Goal: Information Seeking & Learning: Find specific fact

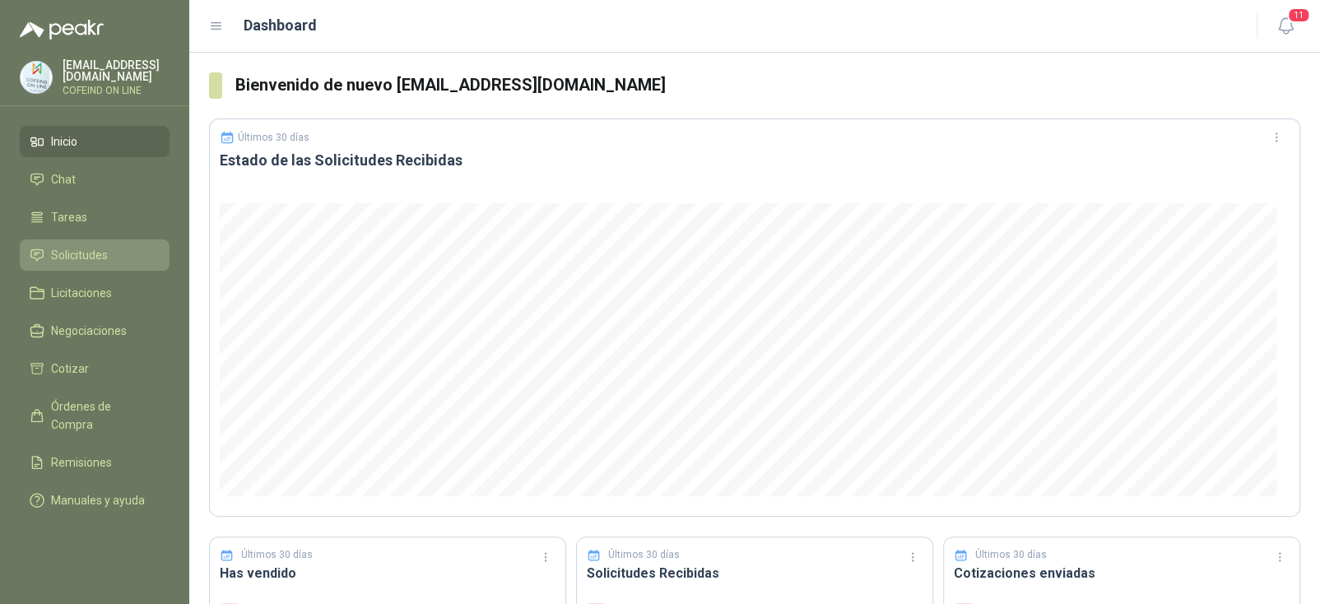
click at [85, 252] on span "Solicitudes" at bounding box center [79, 255] width 57 height 18
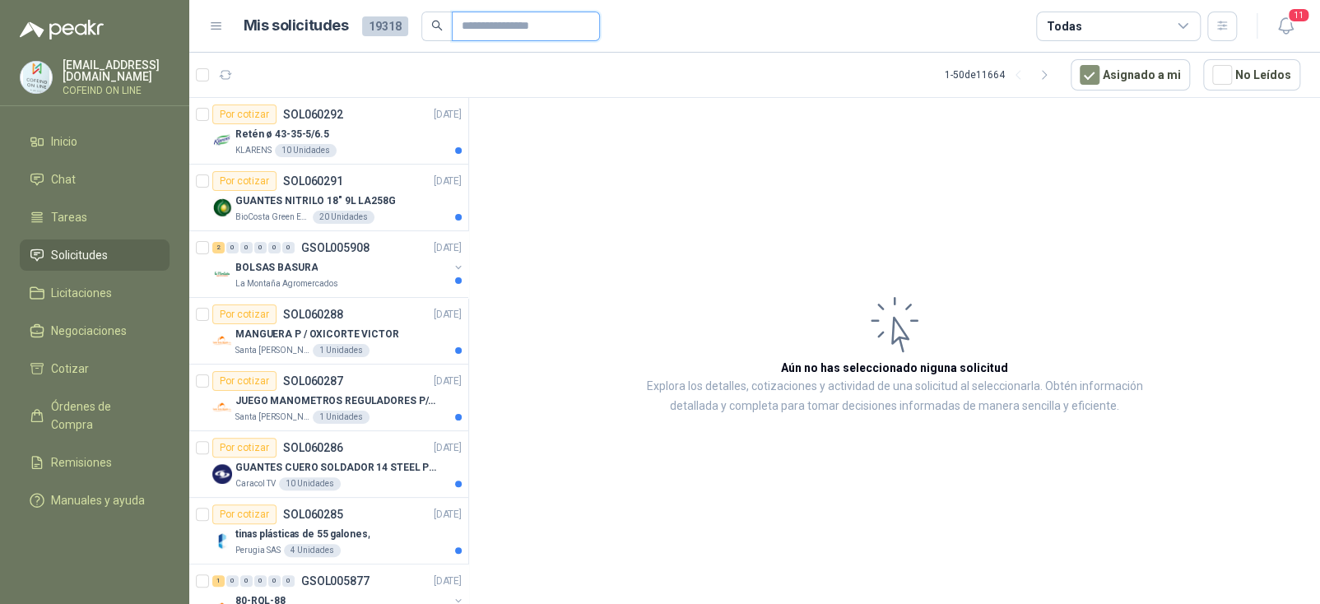
click at [499, 26] on input "text" at bounding box center [519, 26] width 115 height 28
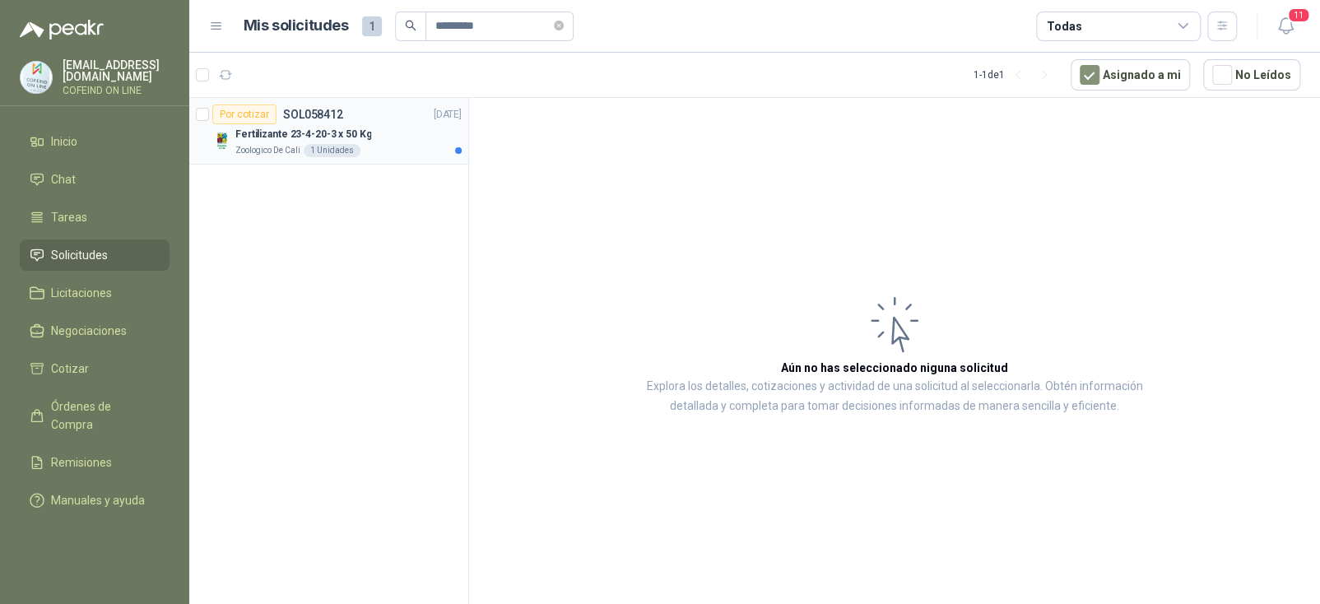
click at [366, 124] on div "Fertilizante 23-4-20-3 x 50 Kg" at bounding box center [348, 134] width 226 height 20
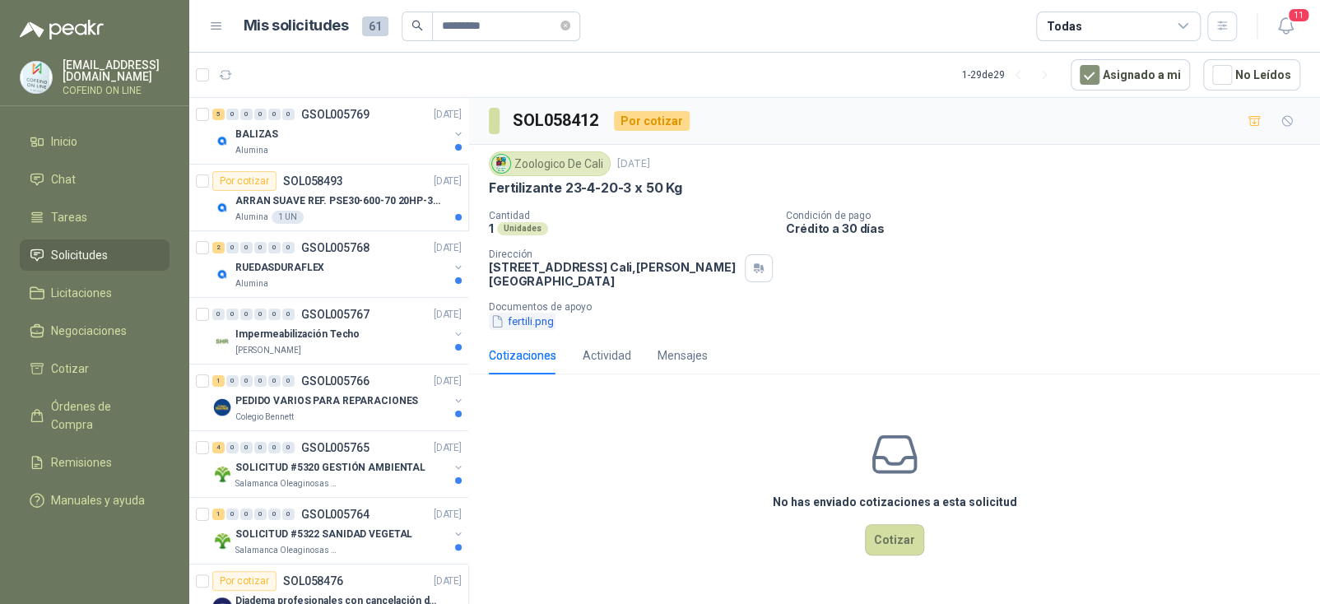
click at [529, 321] on button "fertili.png" at bounding box center [522, 321] width 67 height 17
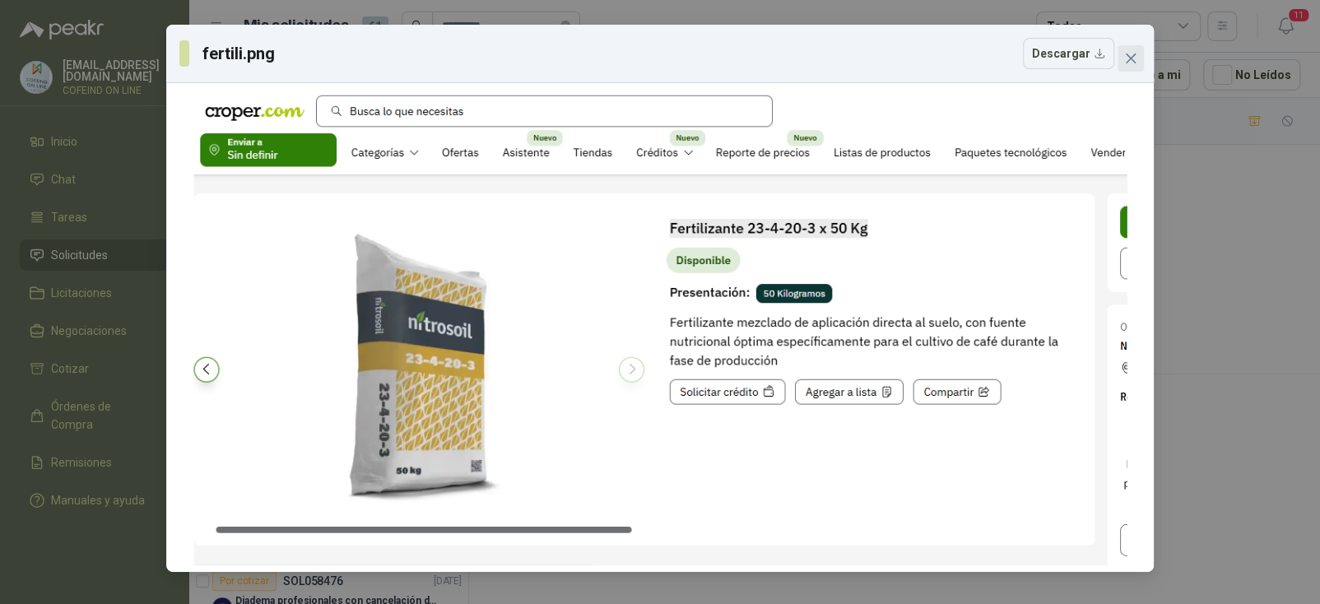
click at [1125, 54] on icon "close" at bounding box center [1130, 58] width 13 height 13
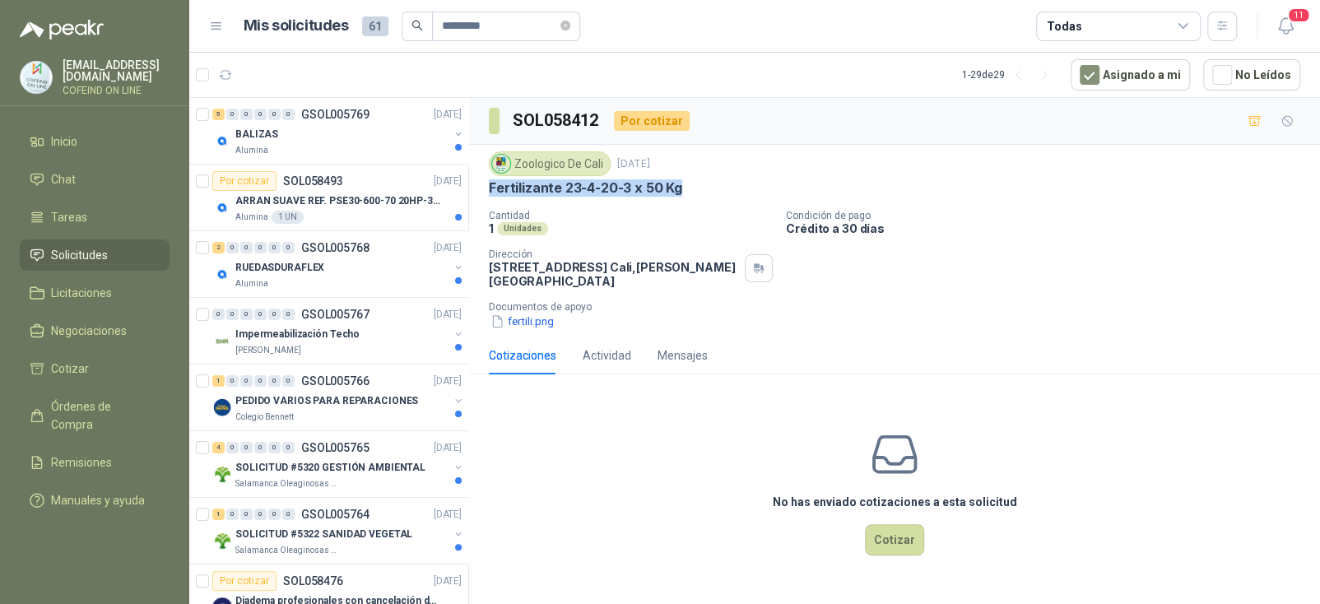
drag, startPoint x: 653, startPoint y: 191, endPoint x: 486, endPoint y: 189, distance: 166.2
click at [486, 189] on div "Zoologico De Cali [DATE] Fertilizante 23-4-20-3 x 50 Kg Cantidad 1 Unidades Con…" at bounding box center [894, 241] width 851 height 192
drag, startPoint x: 500, startPoint y: 28, endPoint x: 332, endPoint y: 34, distance: 168.8
click at [331, 31] on div "Mis solicitudes 61 *********" at bounding box center [412, 27] width 337 height 30
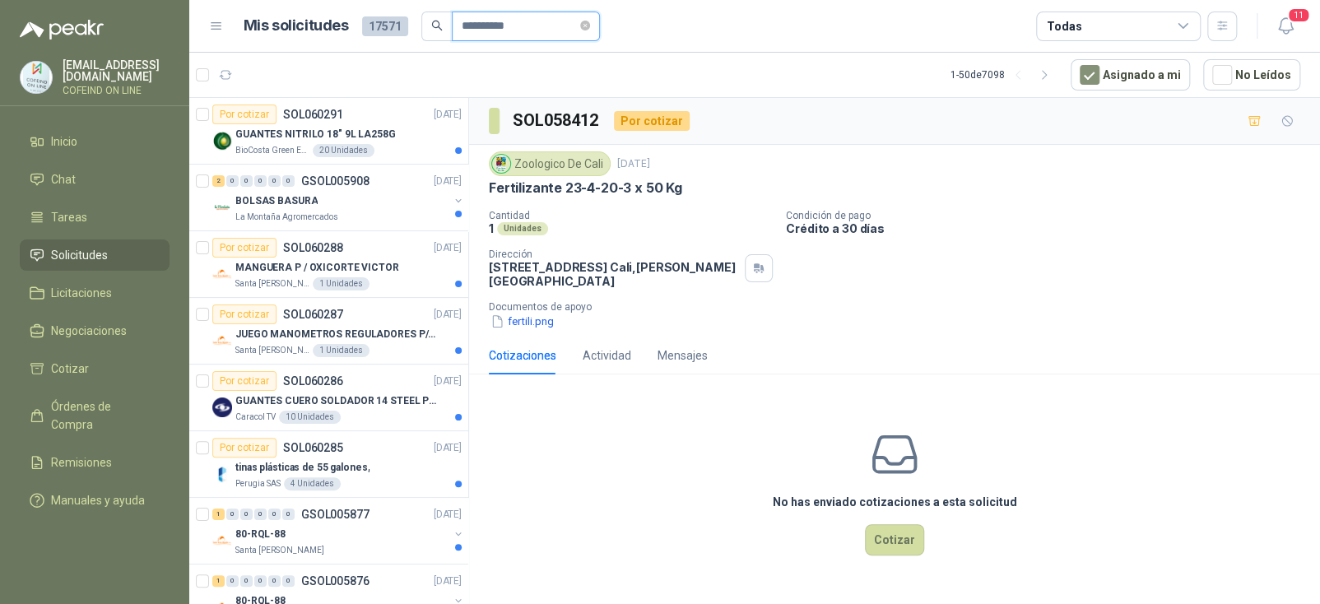
type input "**********"
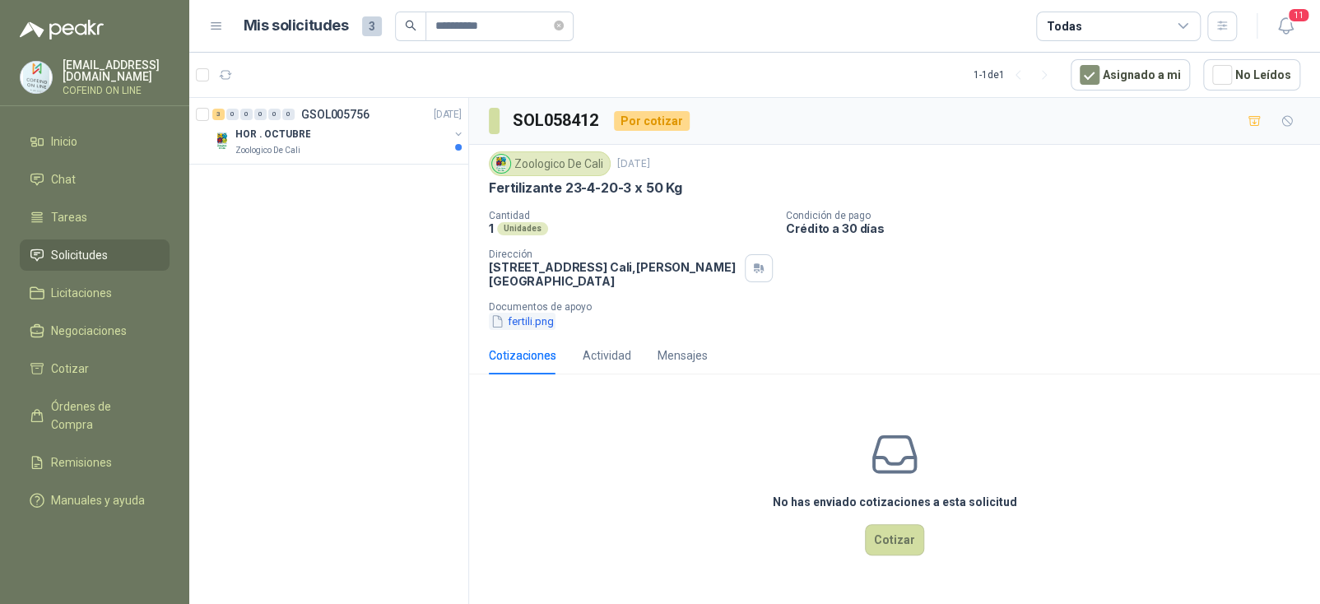
click at [555, 324] on button "fertili.png" at bounding box center [522, 321] width 67 height 17
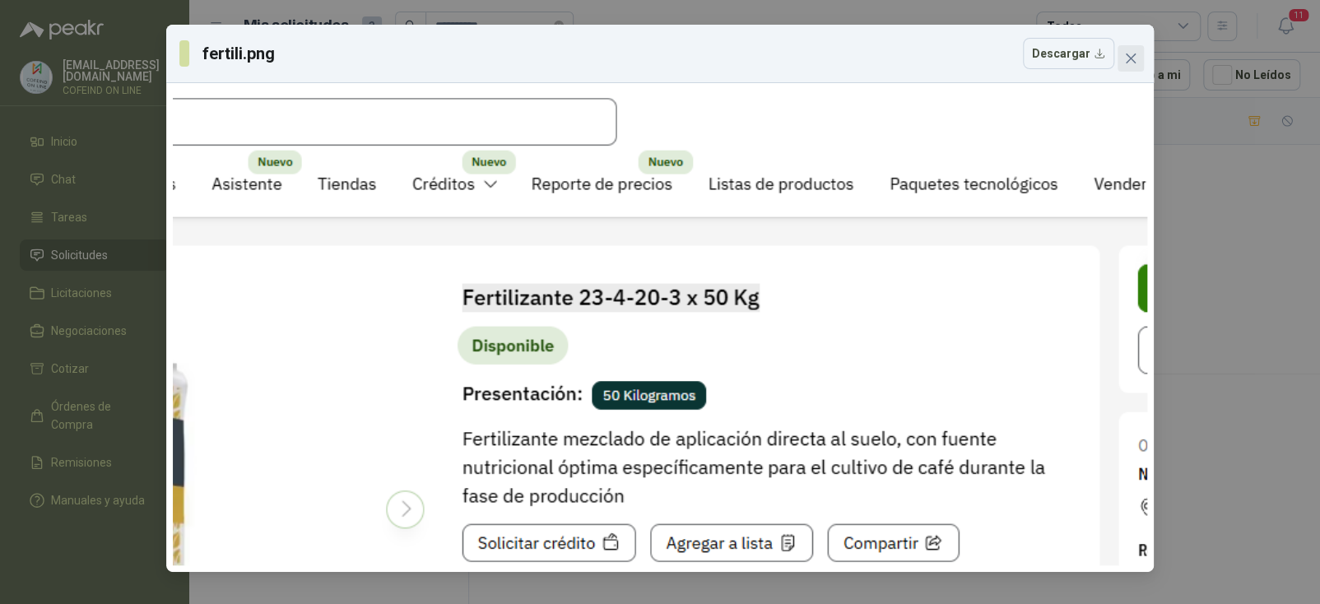
click at [1124, 55] on icon "close" at bounding box center [1130, 58] width 13 height 13
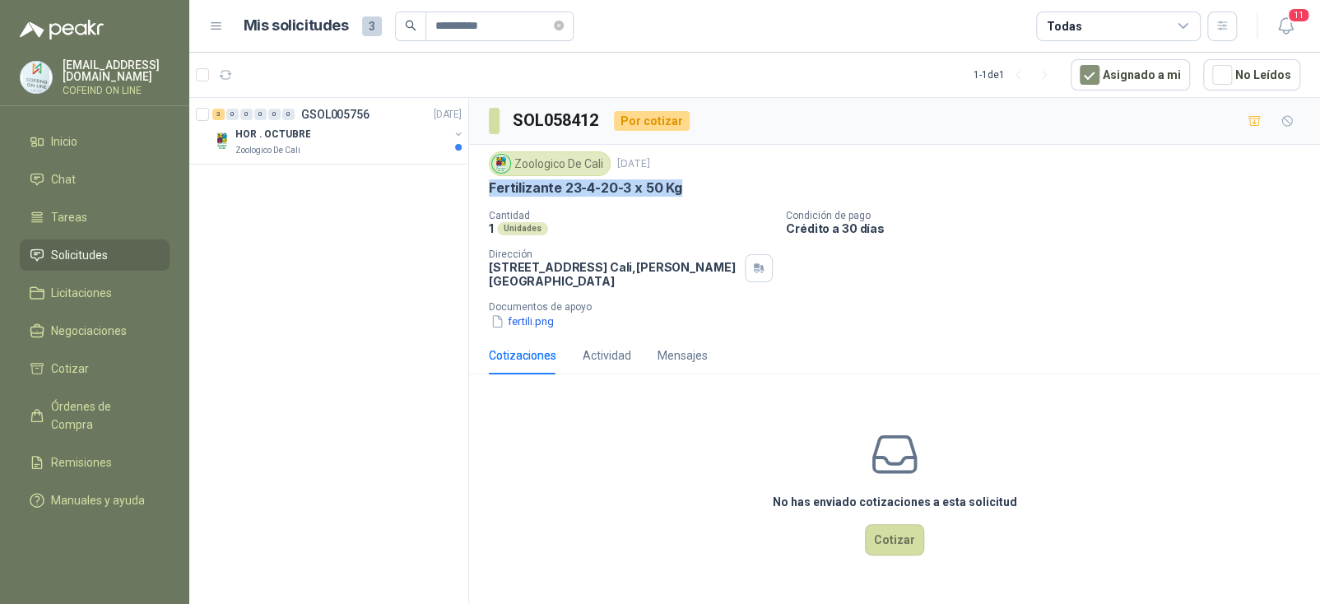
drag, startPoint x: 680, startPoint y: 185, endPoint x: 486, endPoint y: 187, distance: 193.4
click at [486, 187] on div "Zoologico De Cali [DATE] Fertilizante 23-4-20-3 x 50 Kg Cantidad 1 Unidades Con…" at bounding box center [894, 241] width 851 height 192
copy p "Fertilizante 23-4-20-3 x 50 Kg"
click at [362, 116] on p "GSOL005756" at bounding box center [335, 115] width 68 height 12
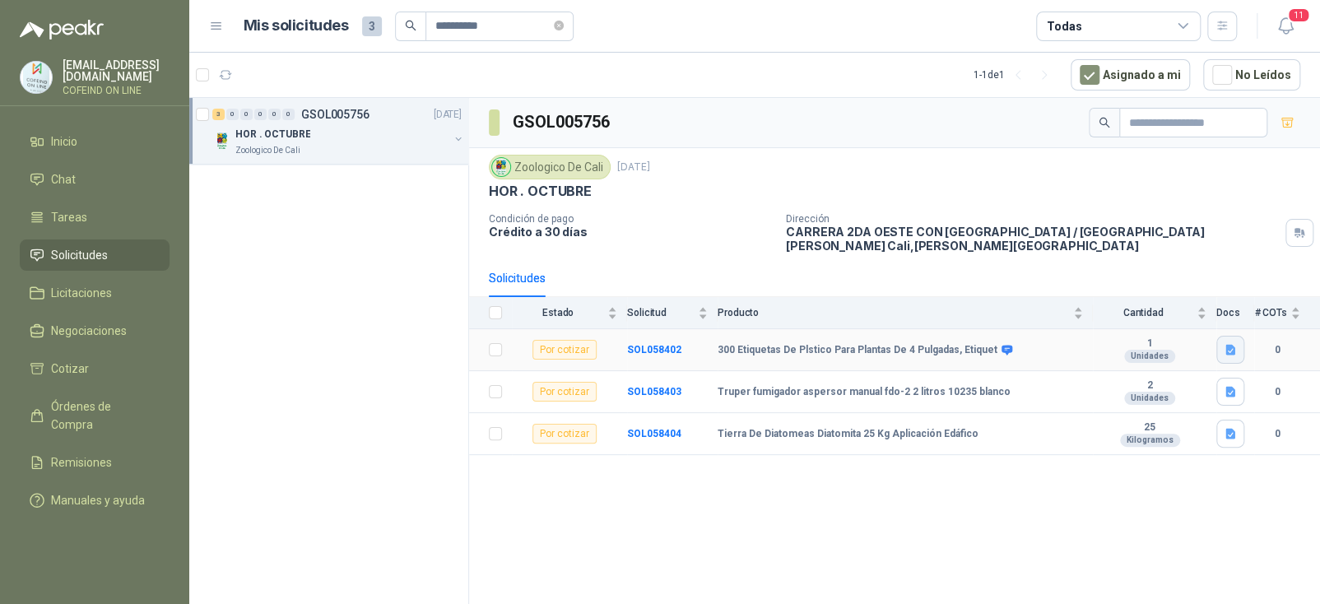
click at [1225, 351] on icon "button" at bounding box center [1230, 350] width 10 height 11
click at [1182, 309] on button "ETI. BLA.png" at bounding box center [1192, 312] width 81 height 17
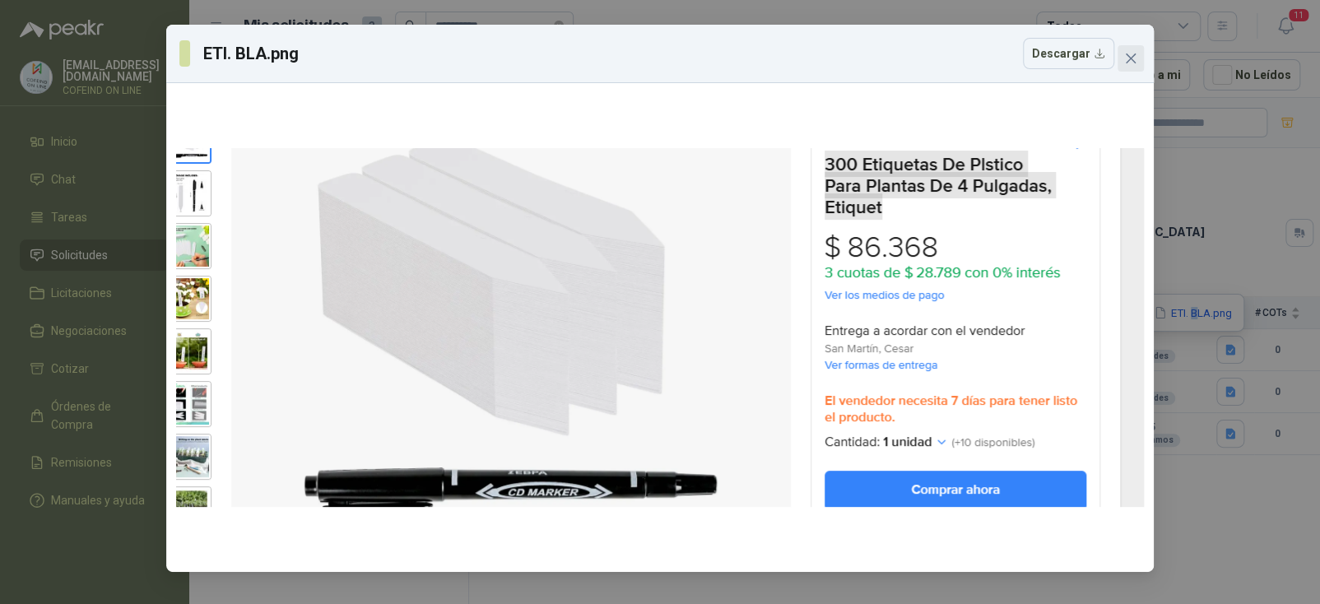
click at [1138, 58] on span "Close" at bounding box center [1130, 58] width 26 height 13
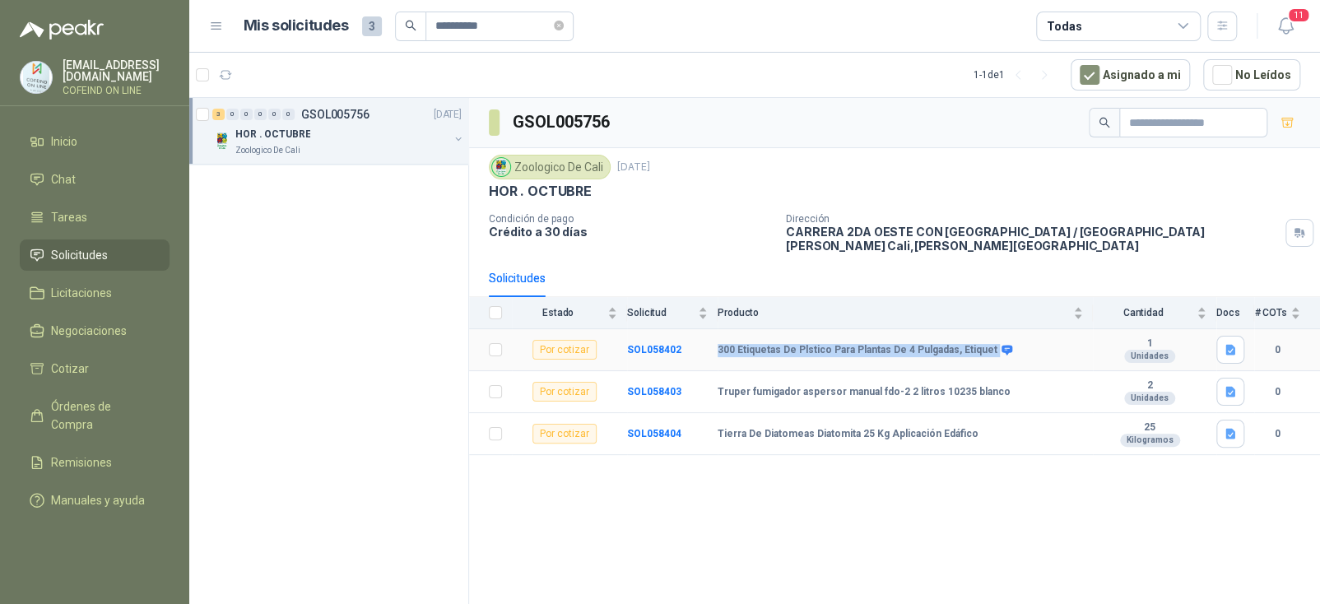
drag, startPoint x: 989, startPoint y: 346, endPoint x: 712, endPoint y: 355, distance: 277.4
click at [712, 355] on tr "Por cotizar SOL058402 300 Etiquetas De Plstico Para Plantas De 4 Pulgadas, Etiq…" at bounding box center [894, 350] width 851 height 42
copy tr "300 Etiquetas De Plstico Para Plantas De 4 Pulgadas, Etiquet"
click at [643, 349] on b "SOL058402" at bounding box center [654, 350] width 54 height 12
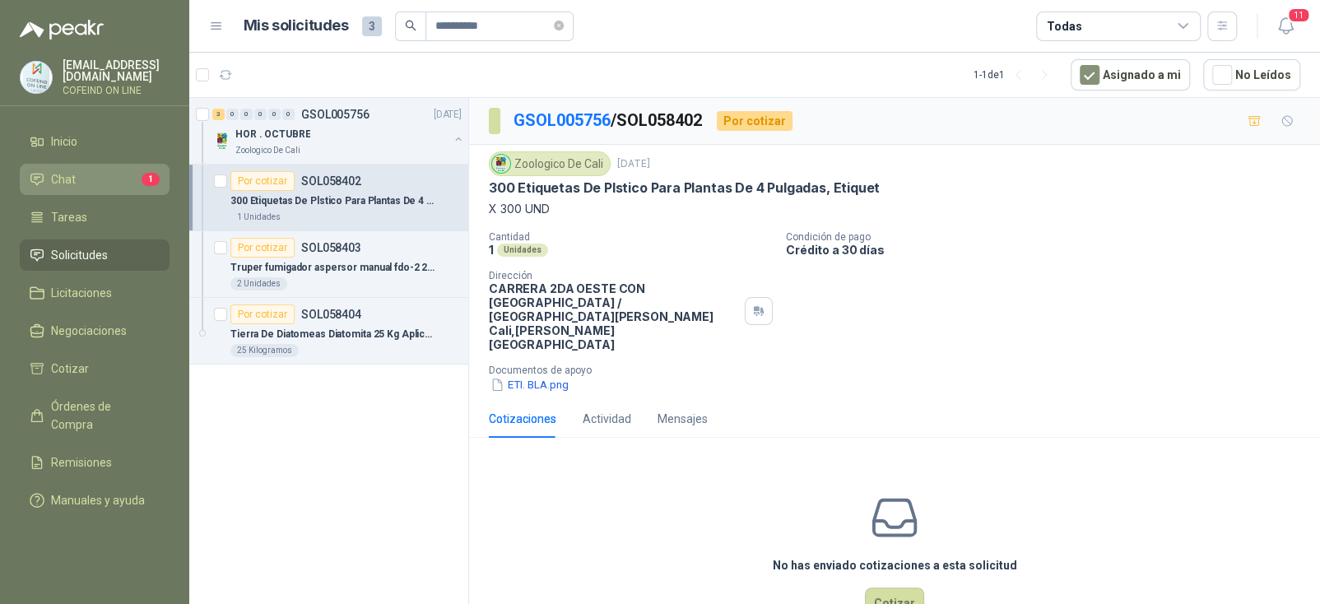
click at [112, 173] on li "Chat 1" at bounding box center [95, 179] width 130 height 18
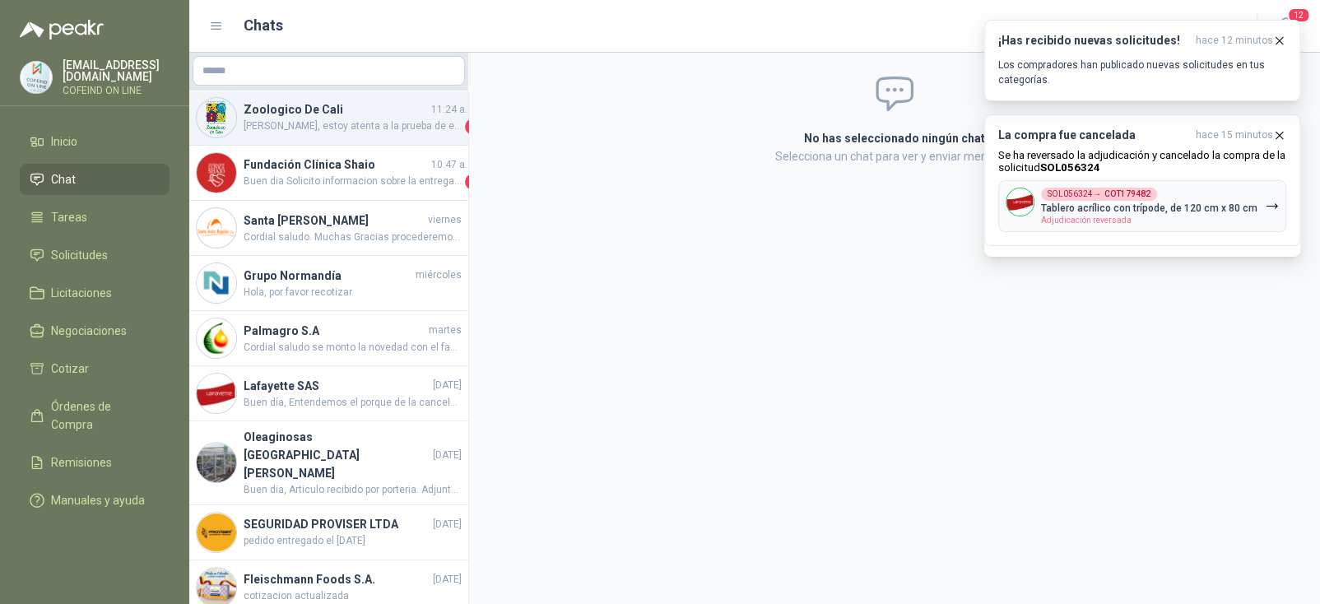
click at [352, 120] on span "[PERSON_NAME], estoy atenta a la prueba de entrega porque no he logrado ubicar …" at bounding box center [353, 126] width 218 height 16
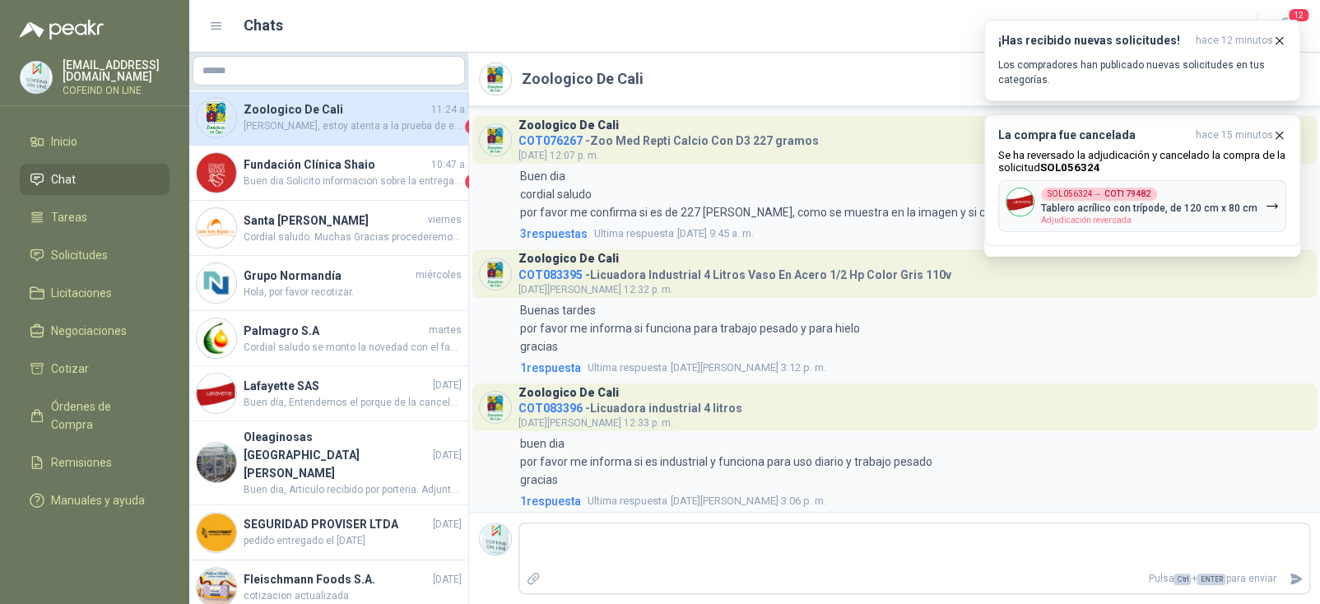
scroll to position [3583, 0]
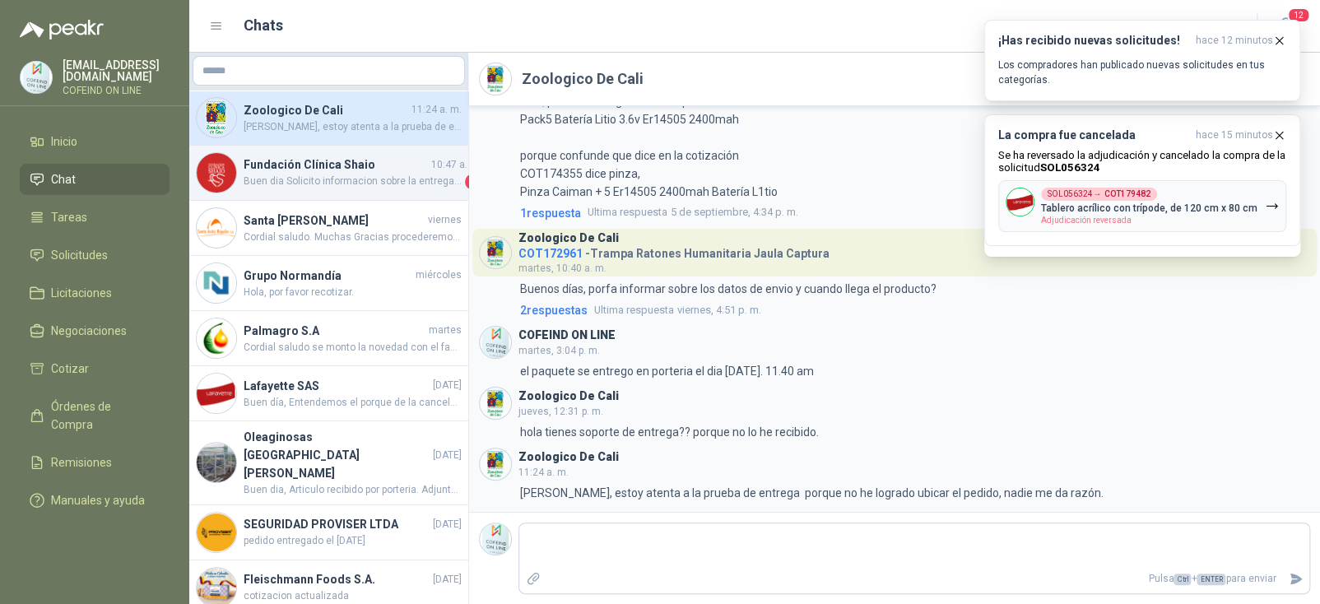
click at [380, 174] on span "Buen dia Solicito informacion sobre la entrega de este productos se adjudico ha…" at bounding box center [353, 182] width 218 height 16
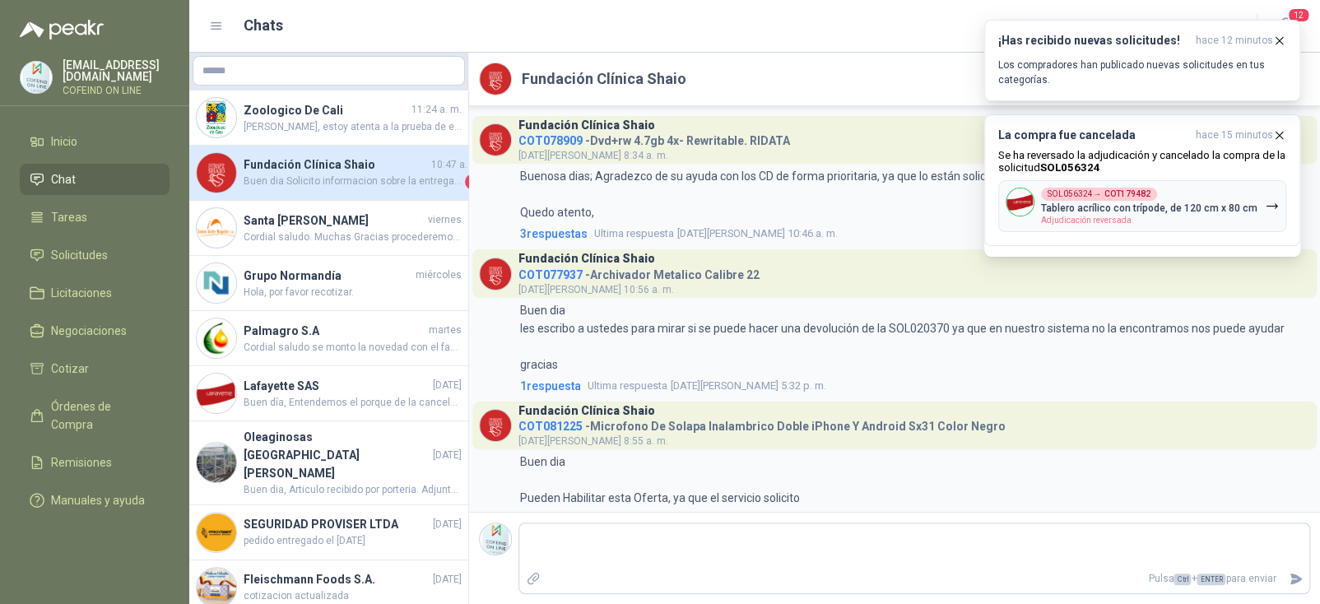
scroll to position [4763, 0]
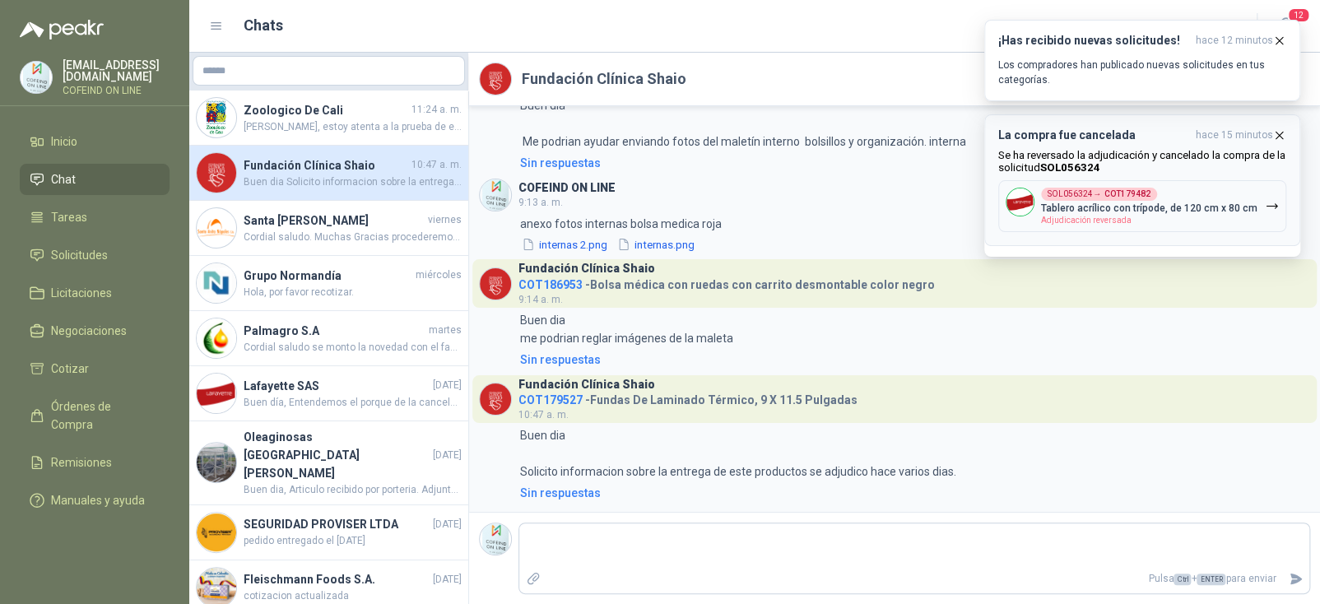
click at [1279, 133] on icon "button" at bounding box center [1279, 135] width 14 height 14
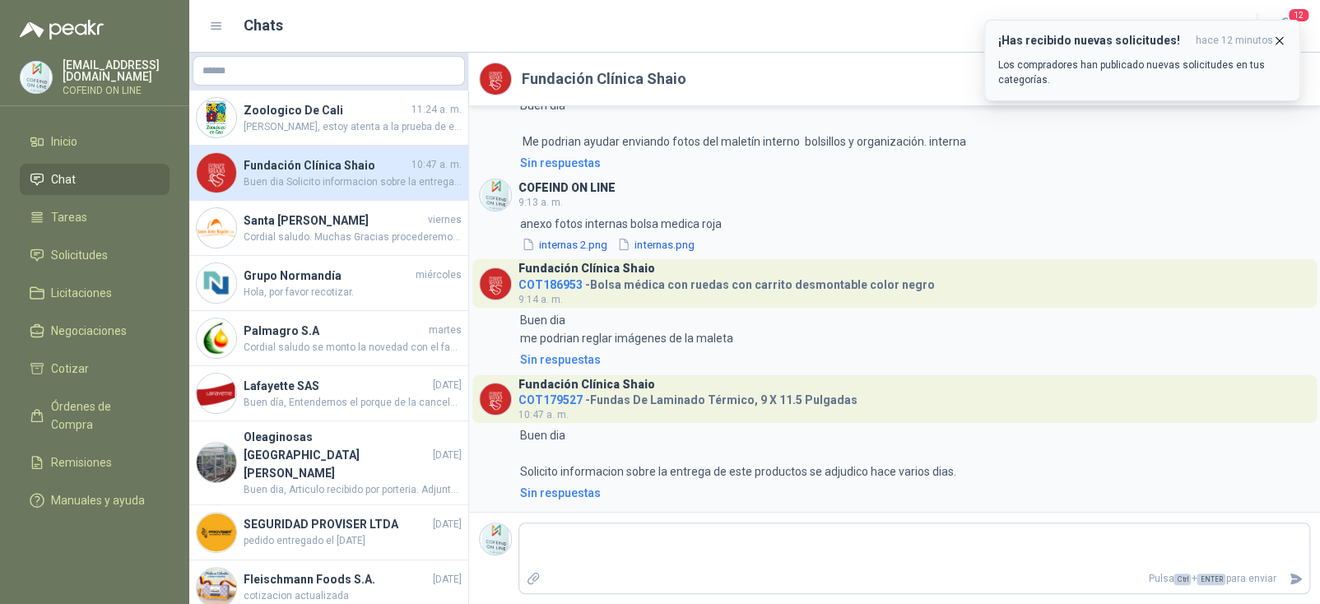
click at [1277, 45] on icon "button" at bounding box center [1279, 41] width 14 height 14
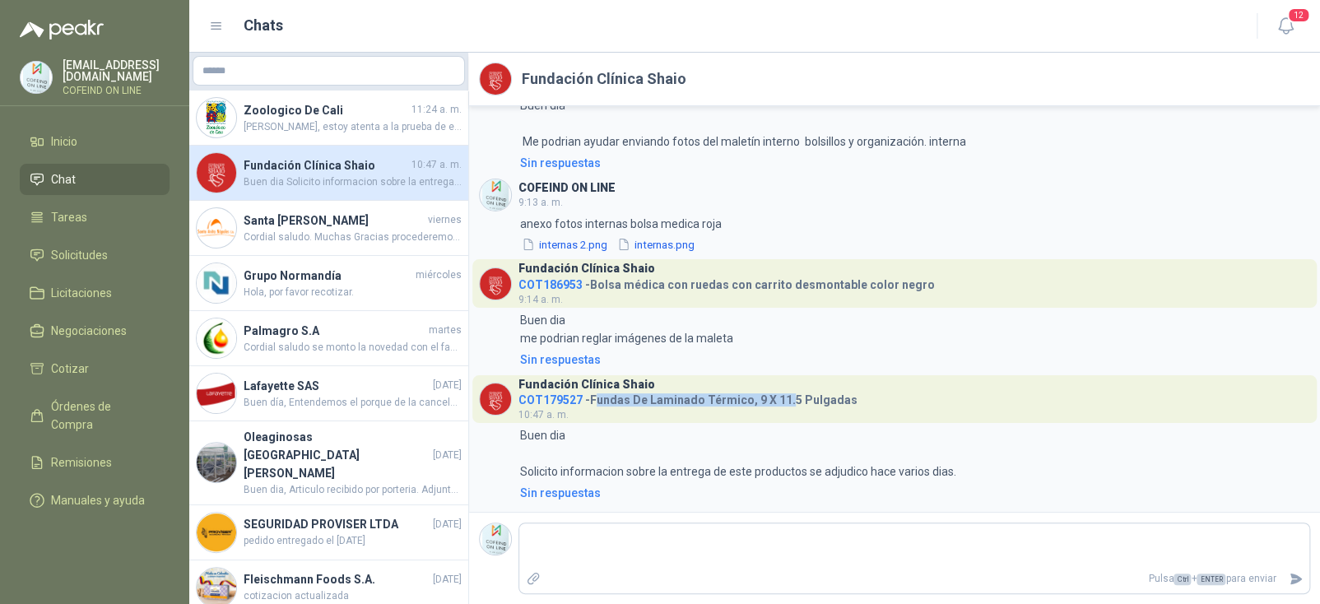
drag, startPoint x: 594, startPoint y: 399, endPoint x: 787, endPoint y: 399, distance: 193.4
click at [787, 399] on h4 "COT179527 - Fundas De Laminado Térmico, 9 X 11.5 Pulgadas" at bounding box center [687, 397] width 339 height 16
drag, startPoint x: 843, startPoint y: 398, endPoint x: 592, endPoint y: 397, distance: 251.8
click at [592, 397] on header "Fundación Clínica Shaio COT179527 - Fundas De Laminado Térmico, 9 X 11.5 Pulgad…" at bounding box center [894, 399] width 844 height 48
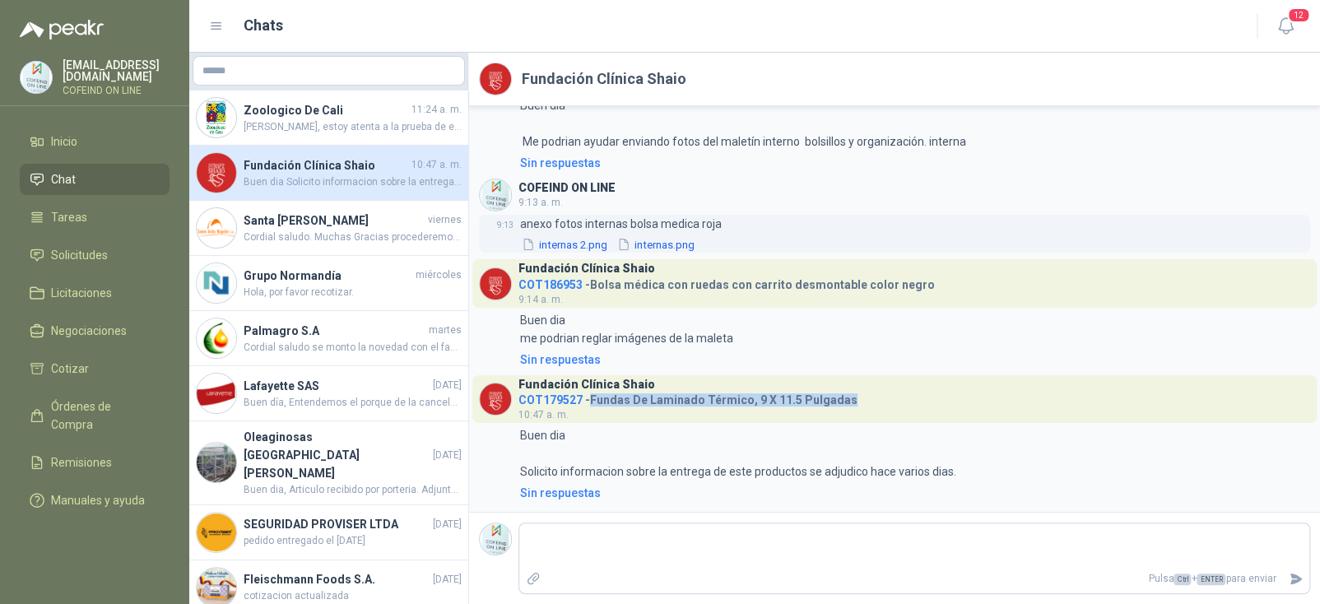
copy h4 "Fundas De Laminado Térmico, 9 X 11.5 Pulgadas"
click at [560, 395] on span "COT179527" at bounding box center [550, 399] width 64 height 13
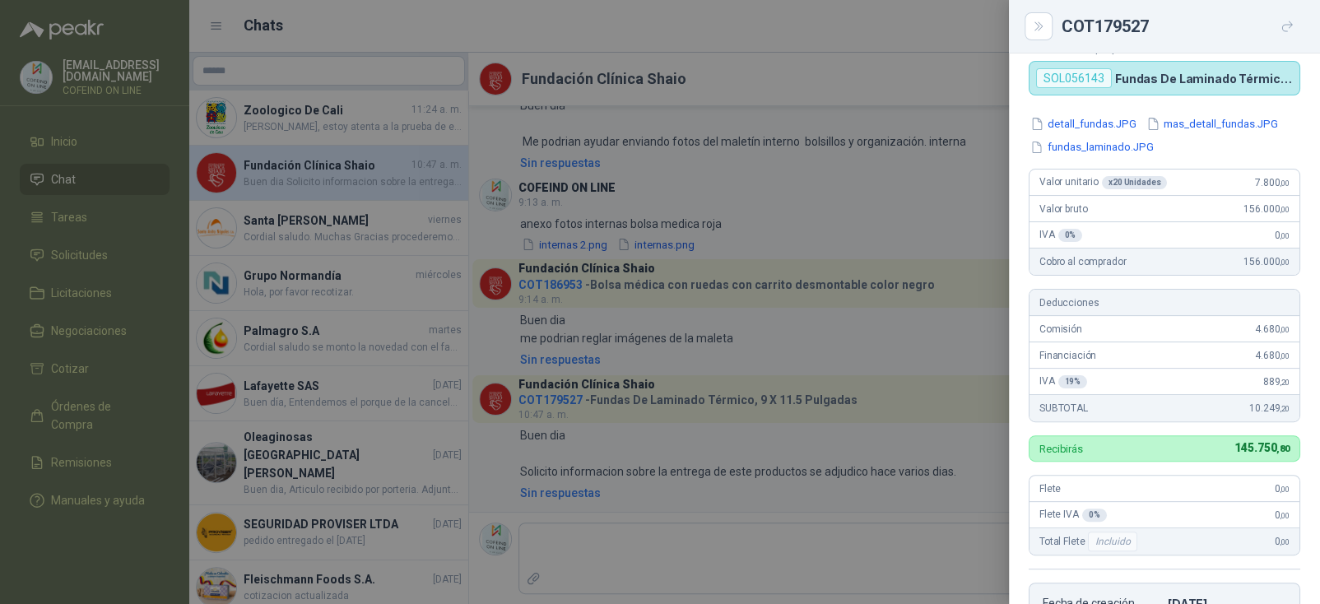
scroll to position [0, 0]
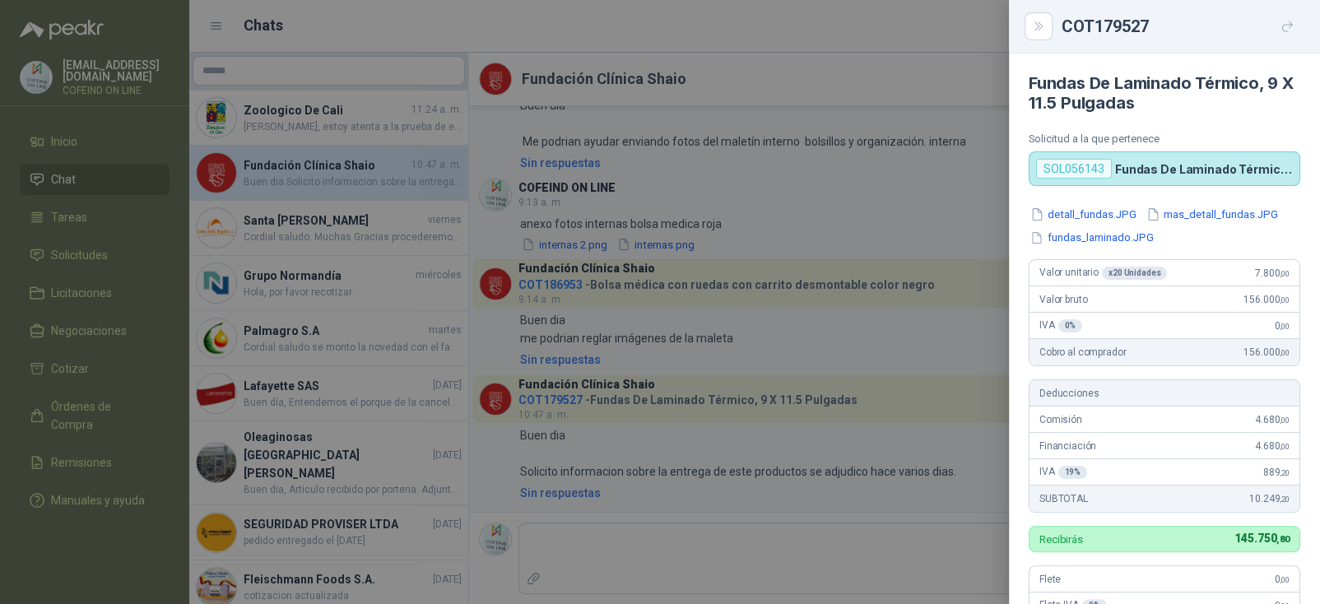
click at [1098, 170] on div "SOL056143" at bounding box center [1074, 169] width 76 height 20
copy div "SOL056143"
click at [157, 233] on div at bounding box center [660, 302] width 1320 height 604
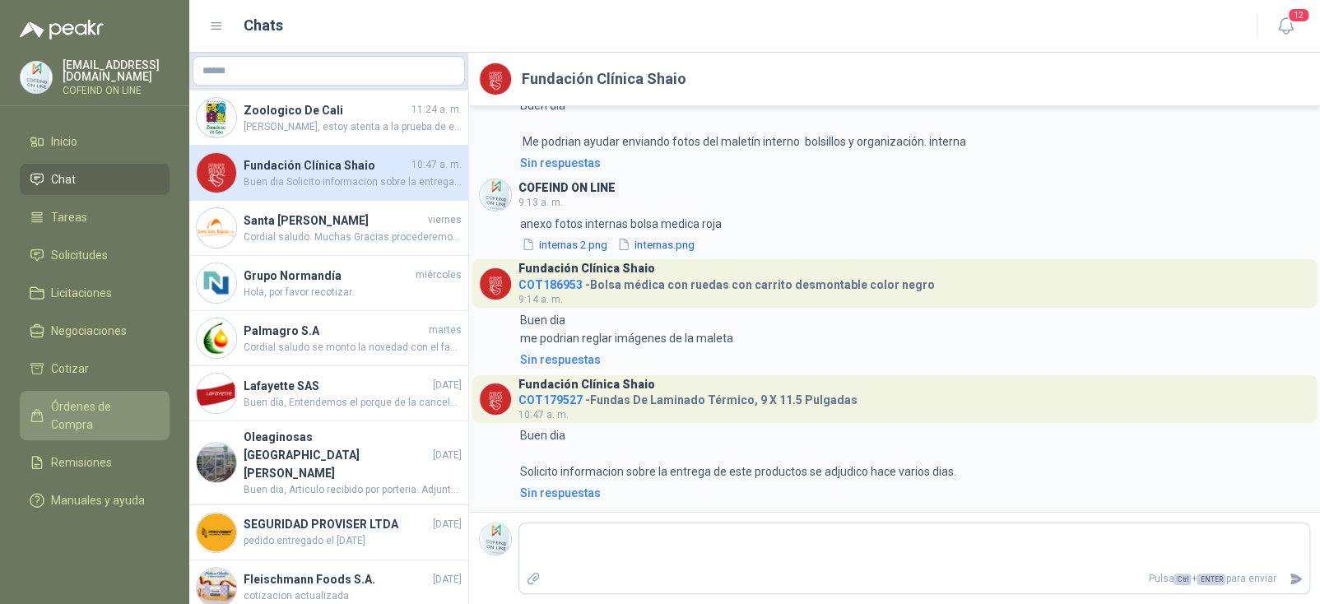
click at [111, 407] on span "Órdenes de Compra" at bounding box center [102, 415] width 103 height 36
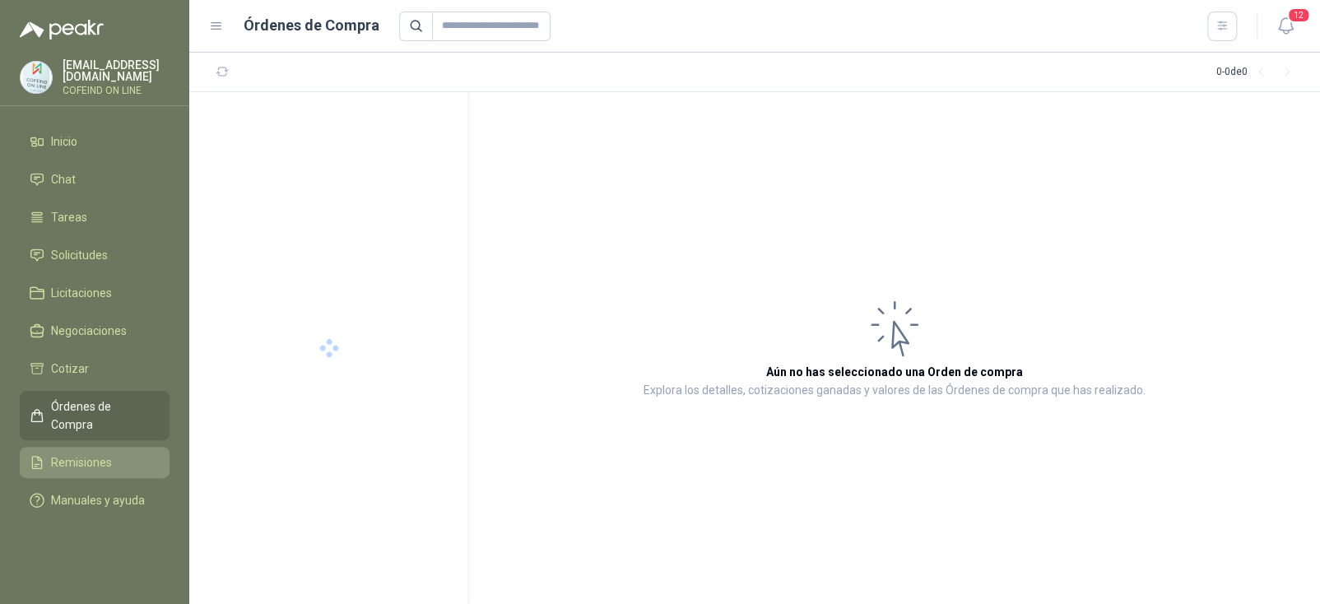
click at [85, 453] on span "Remisiones" at bounding box center [81, 462] width 61 height 18
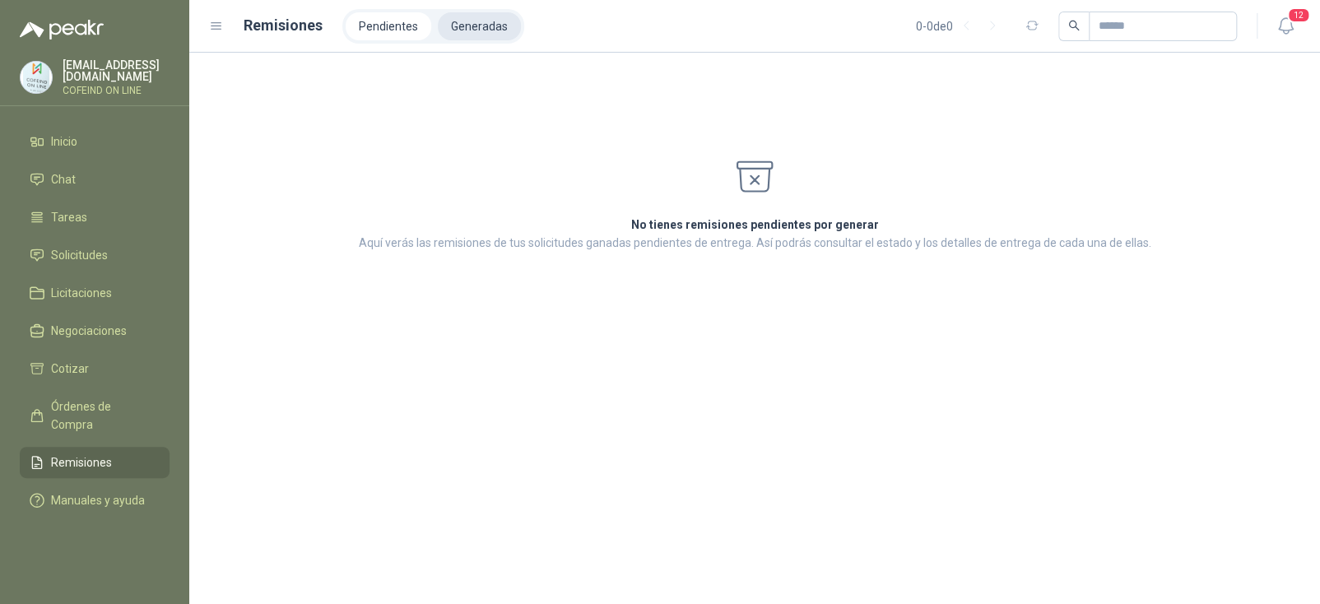
click at [453, 29] on li "Generadas" at bounding box center [479, 26] width 83 height 28
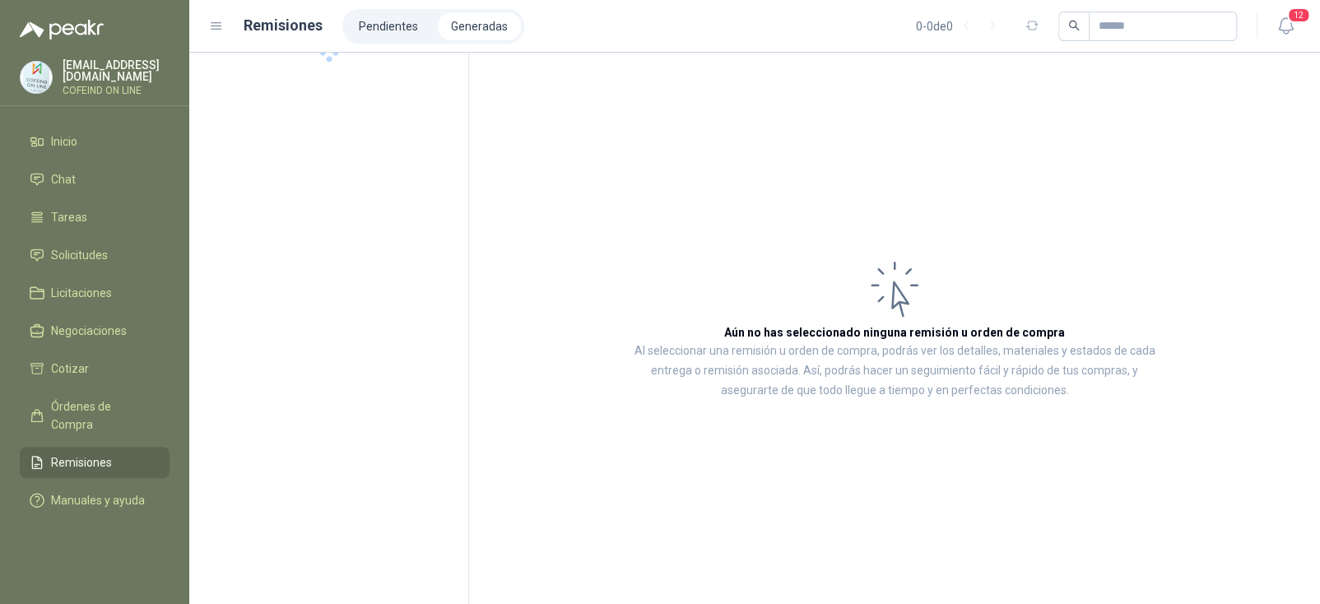
click at [396, 21] on li "Pendientes" at bounding box center [389, 26] width 86 height 28
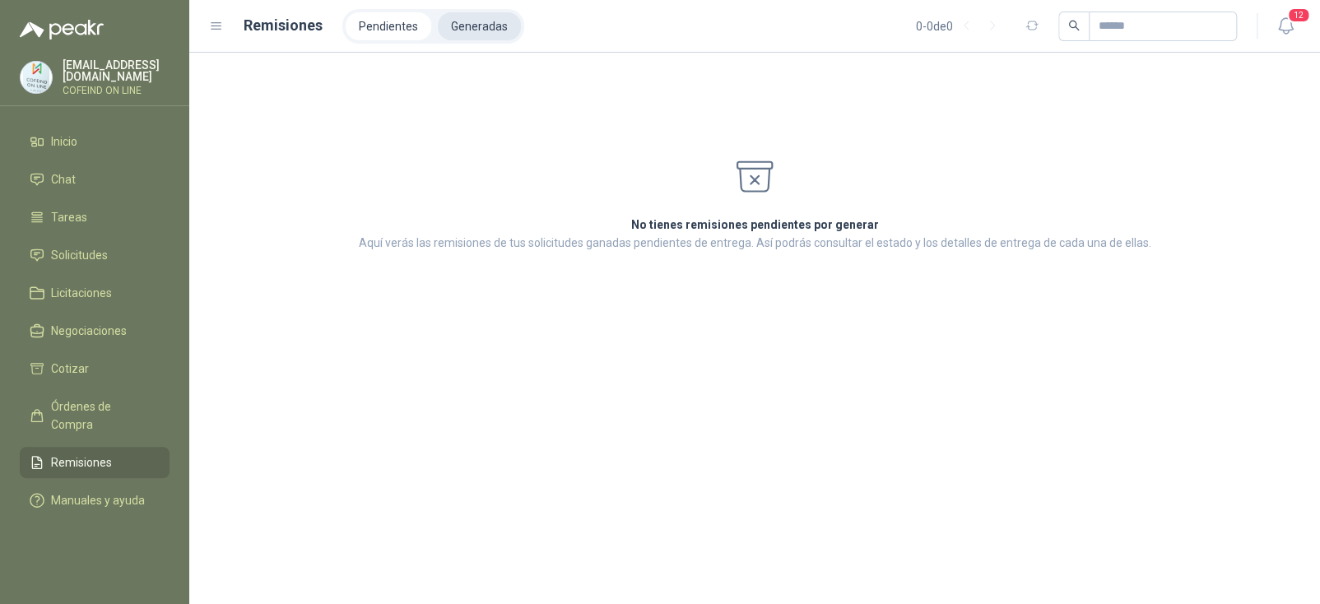
click at [486, 23] on li "Generadas" at bounding box center [479, 26] width 83 height 28
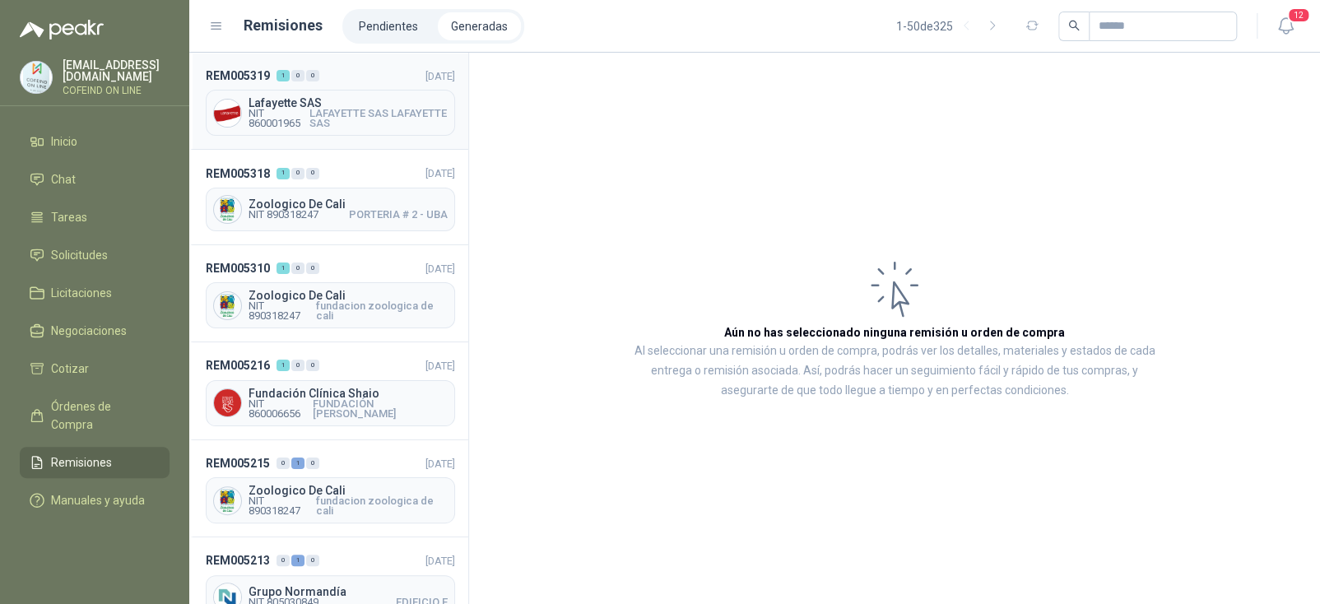
click at [351, 109] on span "LAFAYETTE SAS LAFAYETTE SAS" at bounding box center [378, 119] width 139 height 20
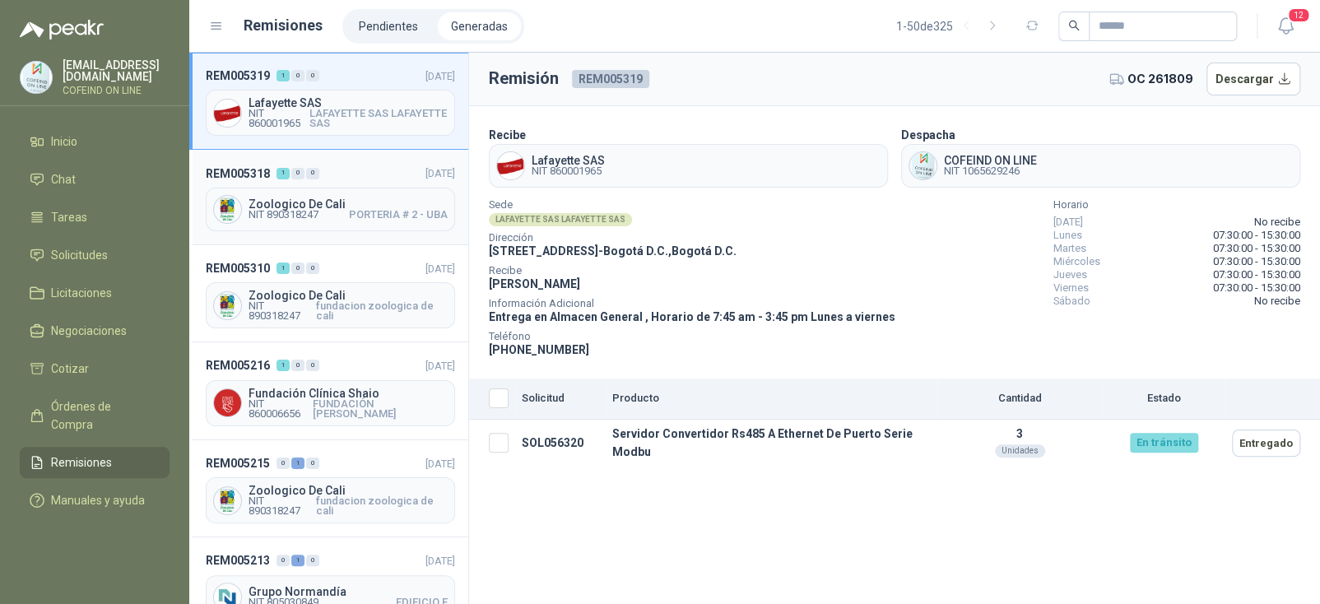
click at [333, 179] on header "REM005318 1 0 0 [DATE]" at bounding box center [330, 173] width 249 height 18
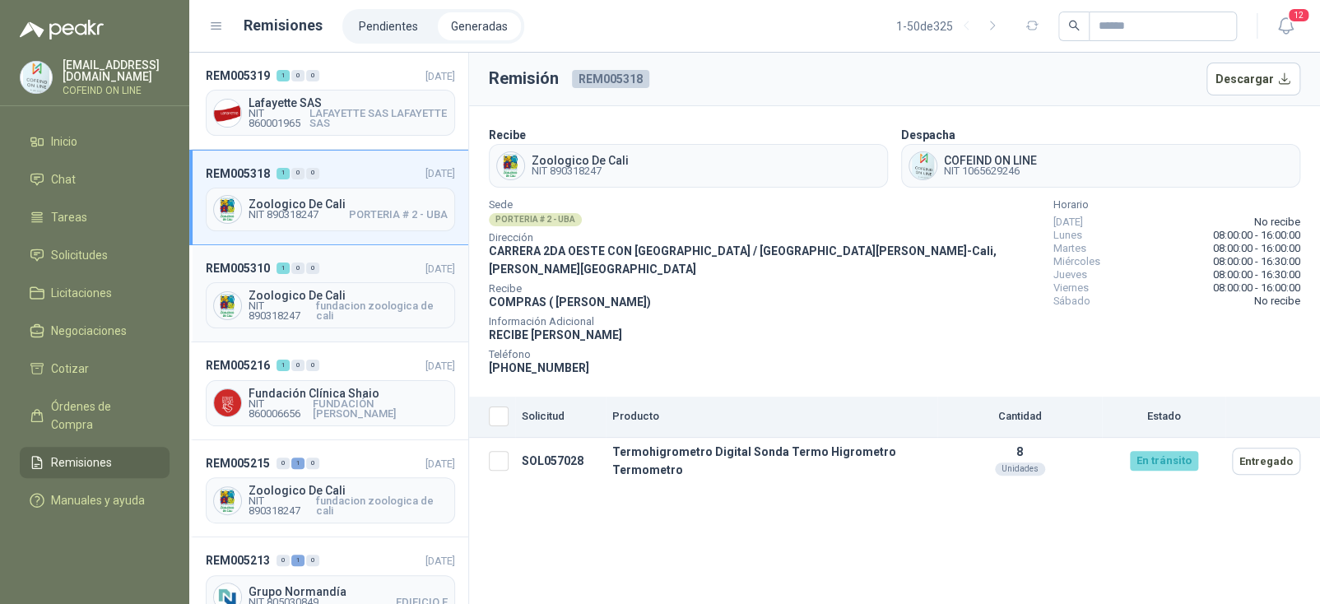
click at [349, 293] on span "Zoologico De Cali" at bounding box center [348, 296] width 199 height 12
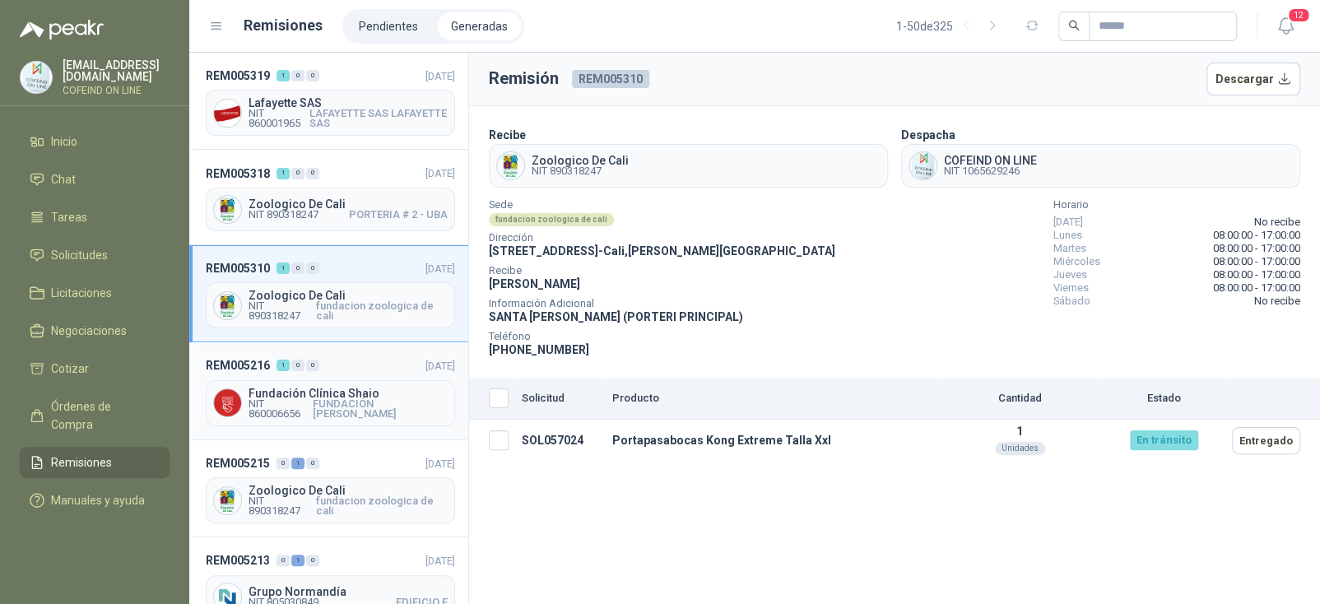
click at [345, 403] on span "FUNDACIÓN [PERSON_NAME]" at bounding box center [380, 409] width 135 height 20
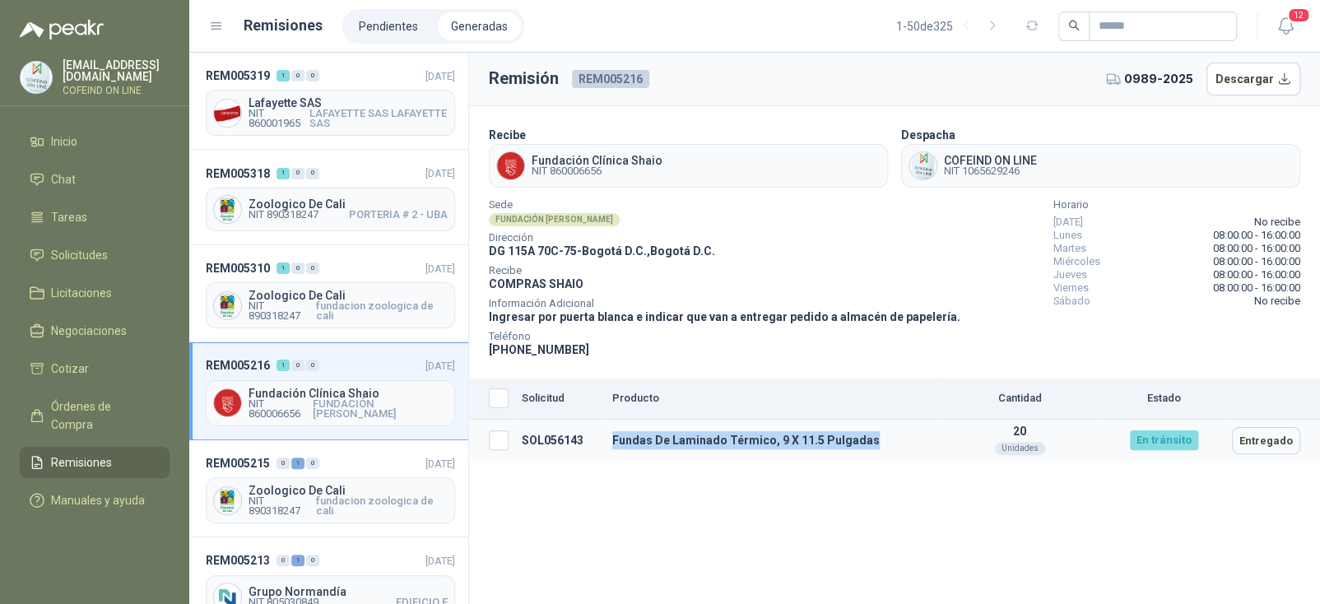
drag, startPoint x: 864, startPoint y: 440, endPoint x: 611, endPoint y: 444, distance: 252.6
click at [611, 444] on td "Fundas De Laminado Térmico, 9 X 11.5 Pulgadas" at bounding box center [772, 441] width 332 height 42
copy td "Fundas De Laminado Térmico, 9 X 11.5 Pulgadas"
click at [564, 437] on td "SOL056143" at bounding box center [560, 441] width 91 height 42
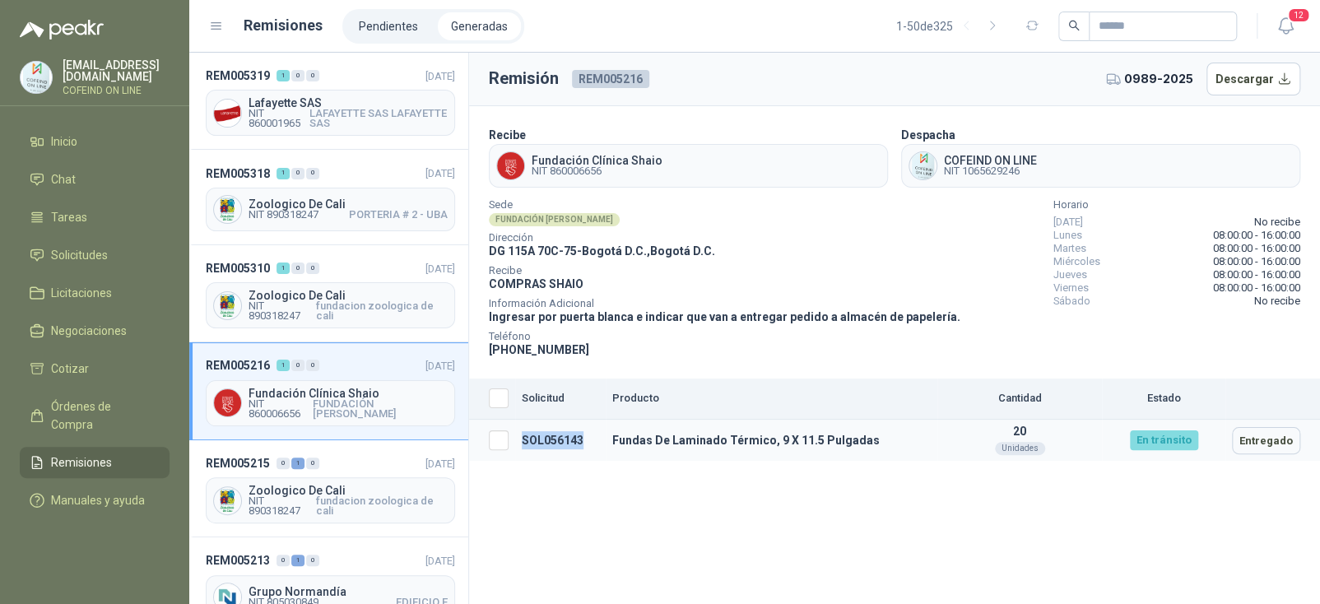
click at [564, 437] on td "SOL056143" at bounding box center [560, 441] width 91 height 42
copy td "SOL056143"
click at [91, 246] on span "Solicitudes" at bounding box center [79, 255] width 57 height 18
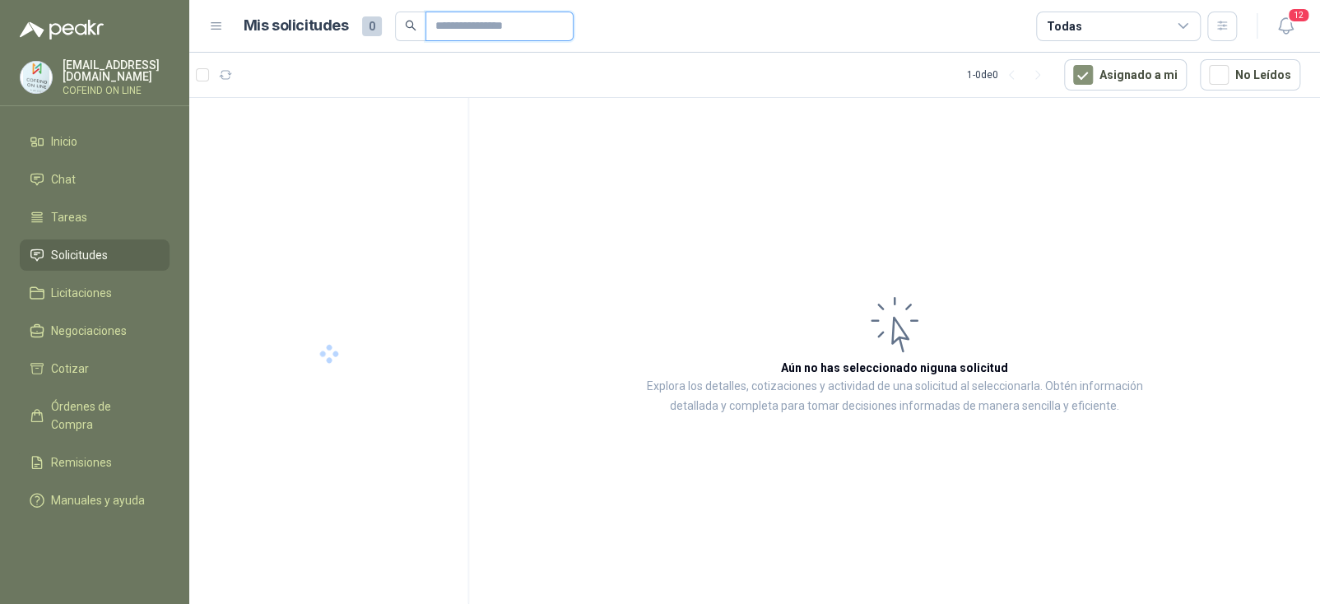
click at [461, 23] on input "text" at bounding box center [492, 26] width 115 height 28
paste input "*********"
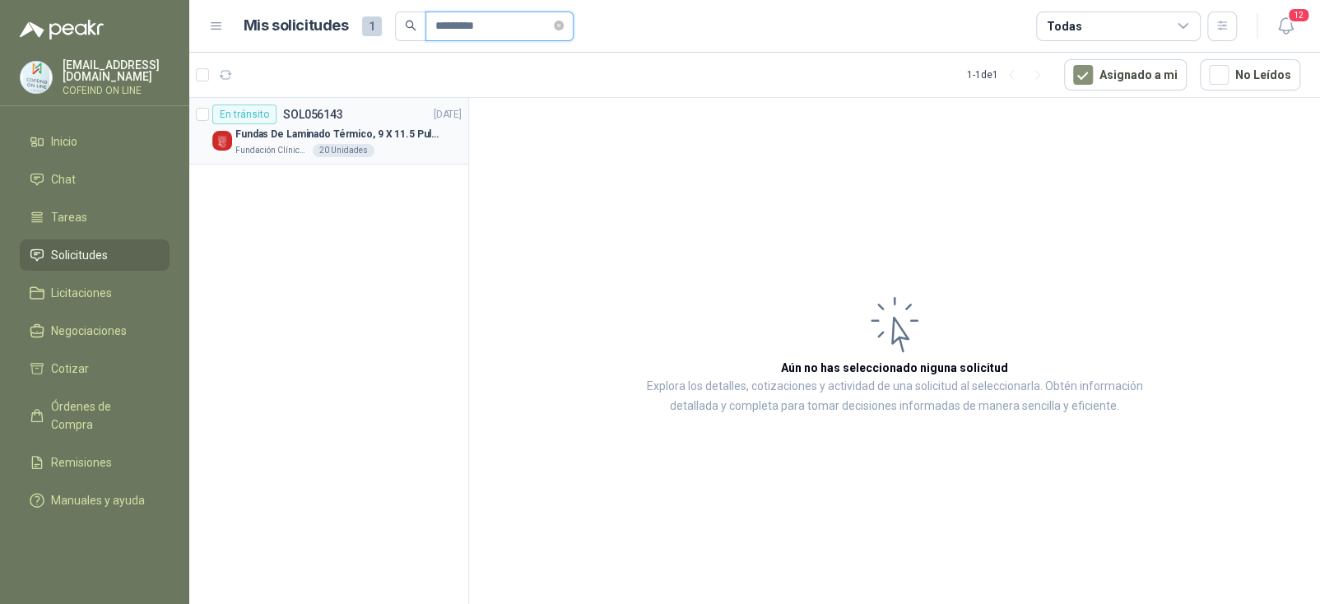
type input "*********"
click at [327, 146] on div "20 Unidades" at bounding box center [344, 150] width 62 height 13
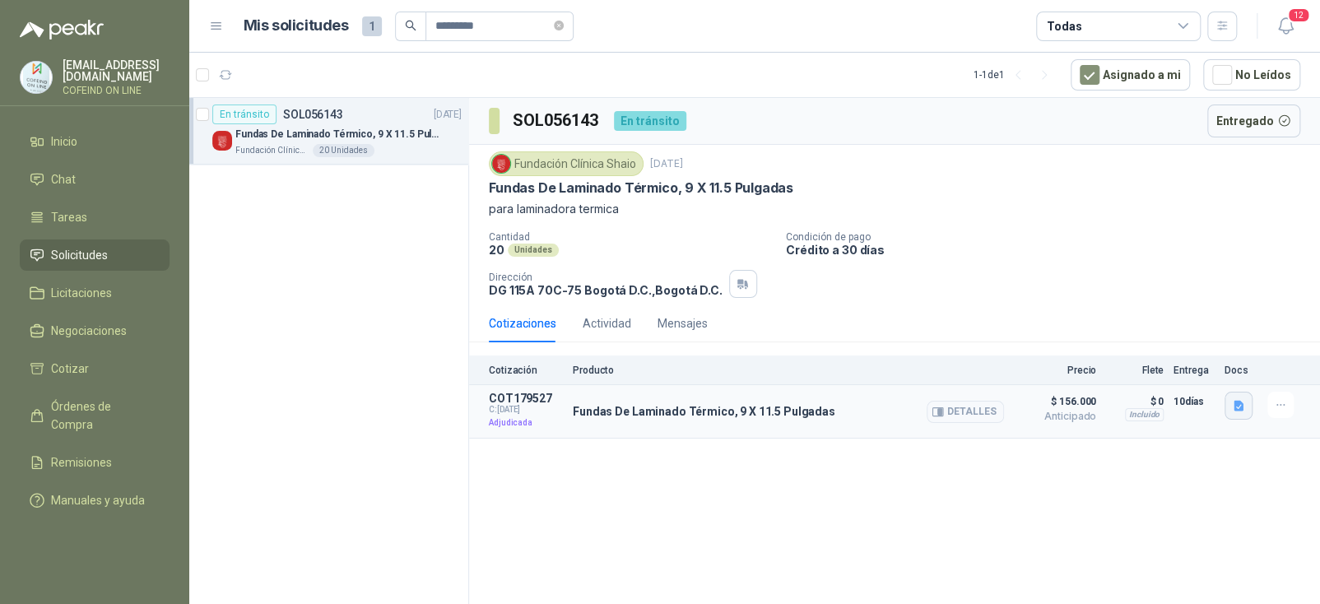
click at [1228, 403] on button "button" at bounding box center [1238, 406] width 28 height 28
click at [1172, 327] on button "detall_fundas.JPG" at bounding box center [1161, 335] width 109 height 17
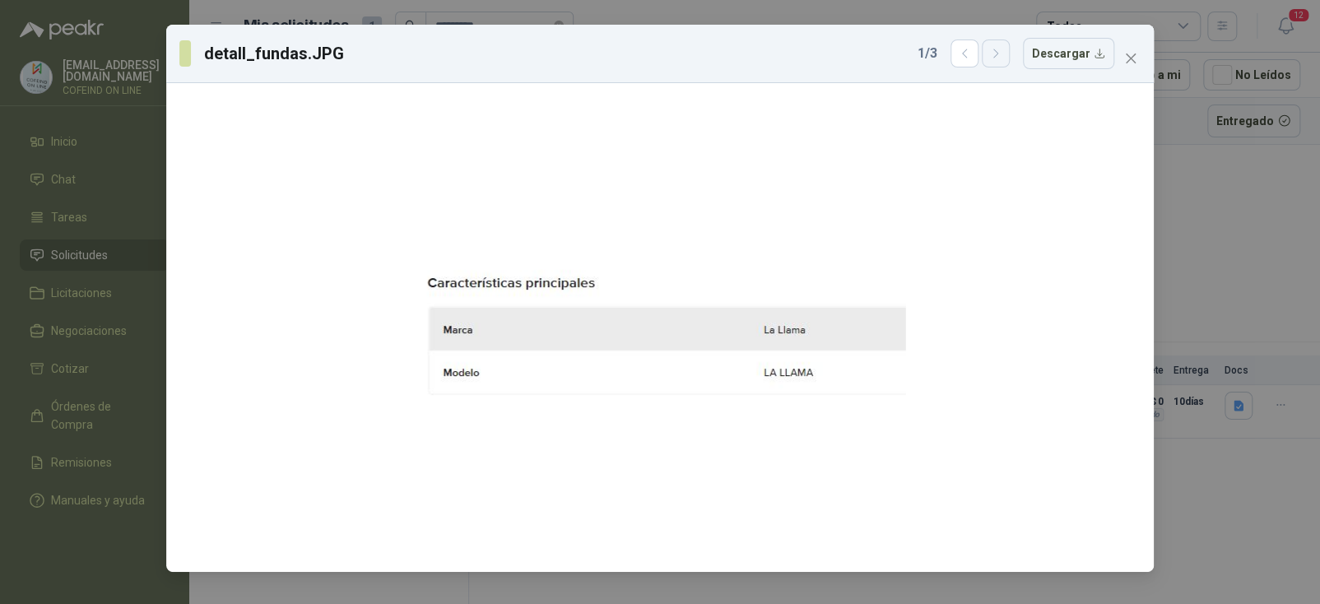
click at [1003, 53] on icon "button" at bounding box center [996, 54] width 14 height 14
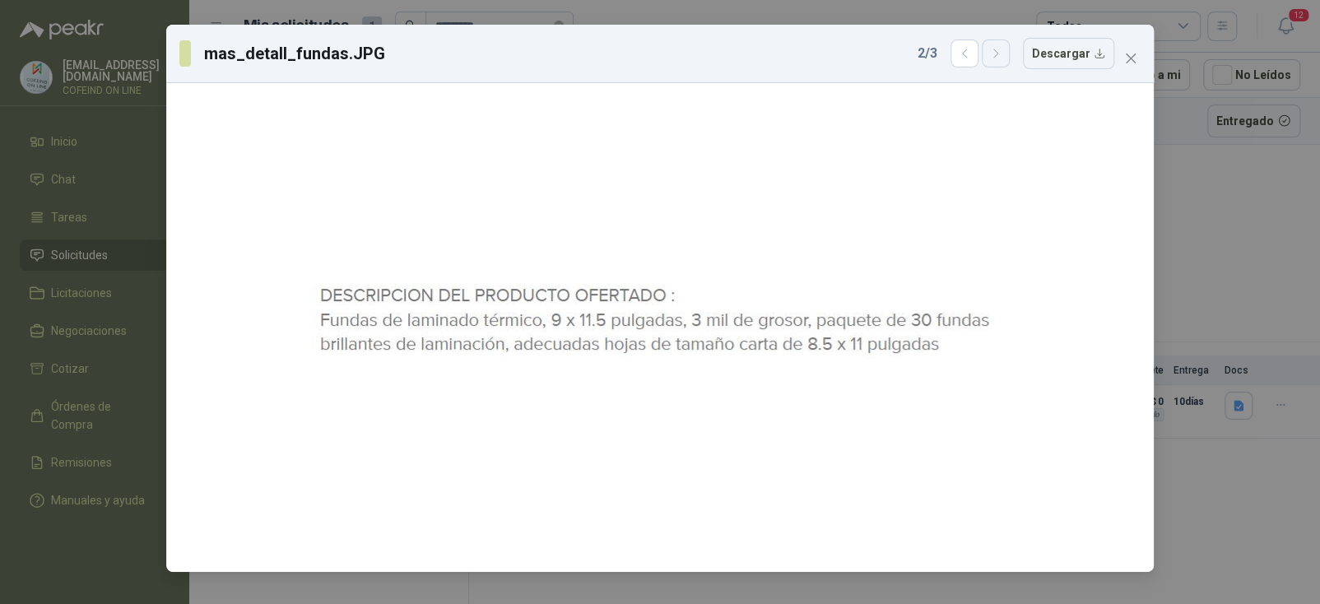
click at [1003, 53] on icon "button" at bounding box center [996, 54] width 14 height 14
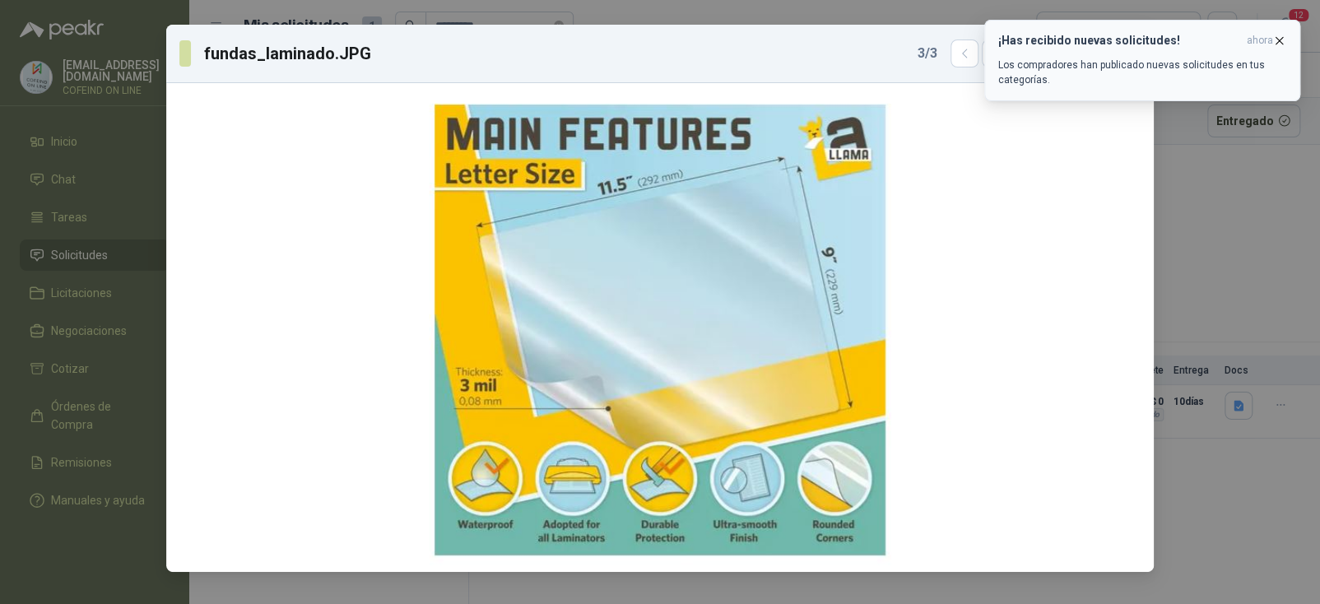
click at [1276, 40] on icon "button" at bounding box center [1279, 40] width 7 height 7
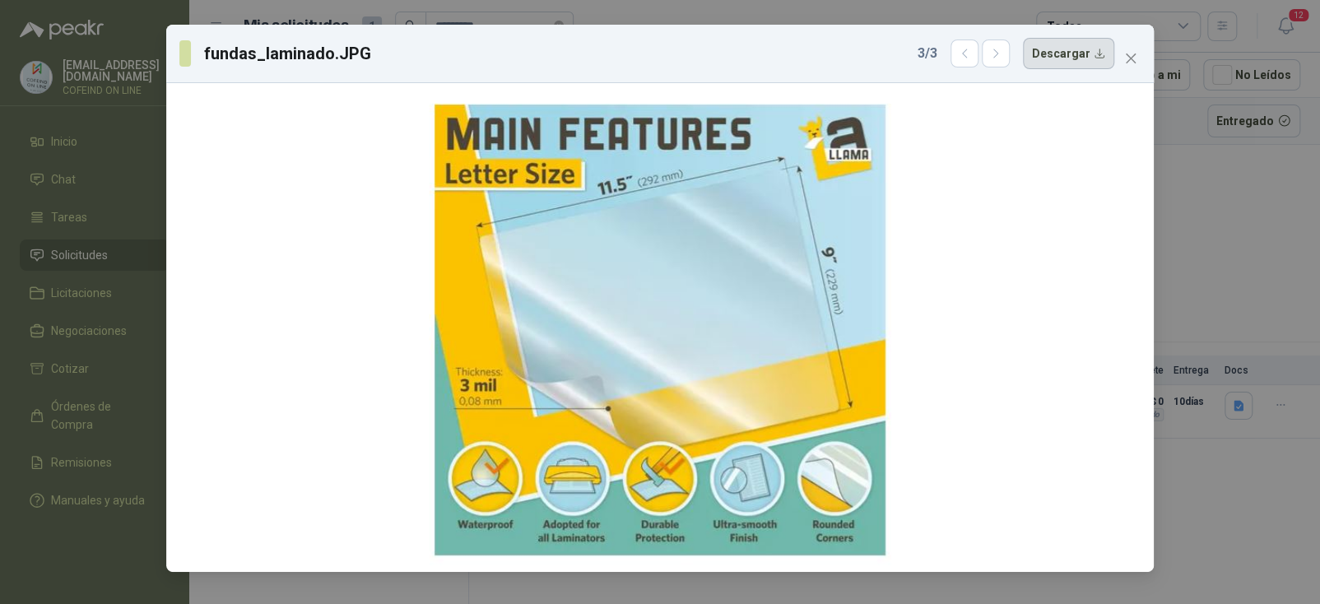
click at [1071, 60] on button "Descargar" at bounding box center [1068, 53] width 91 height 31
click at [1130, 58] on icon "close" at bounding box center [1131, 58] width 10 height 10
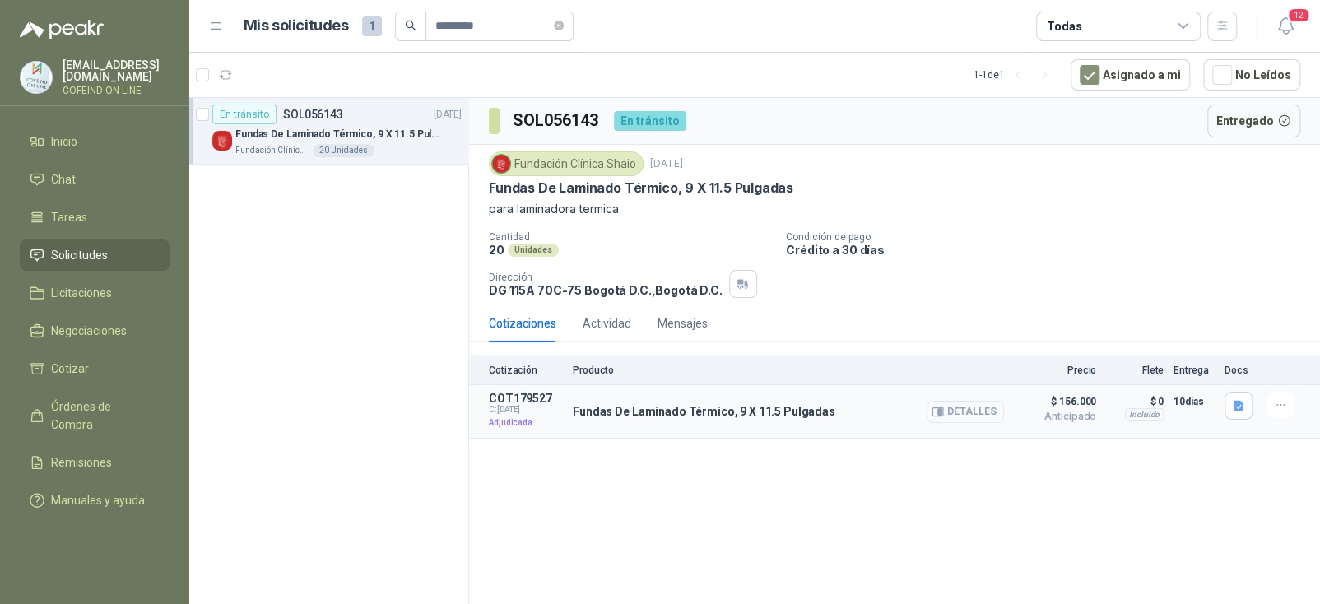
click at [984, 412] on button "Detalles" at bounding box center [965, 412] width 77 height 22
click at [973, 416] on button "Detalles" at bounding box center [965, 412] width 77 height 22
click at [1238, 410] on icon "button" at bounding box center [1238, 406] width 10 height 11
click at [1180, 327] on button "detall_fundas.JPG" at bounding box center [1161, 335] width 109 height 17
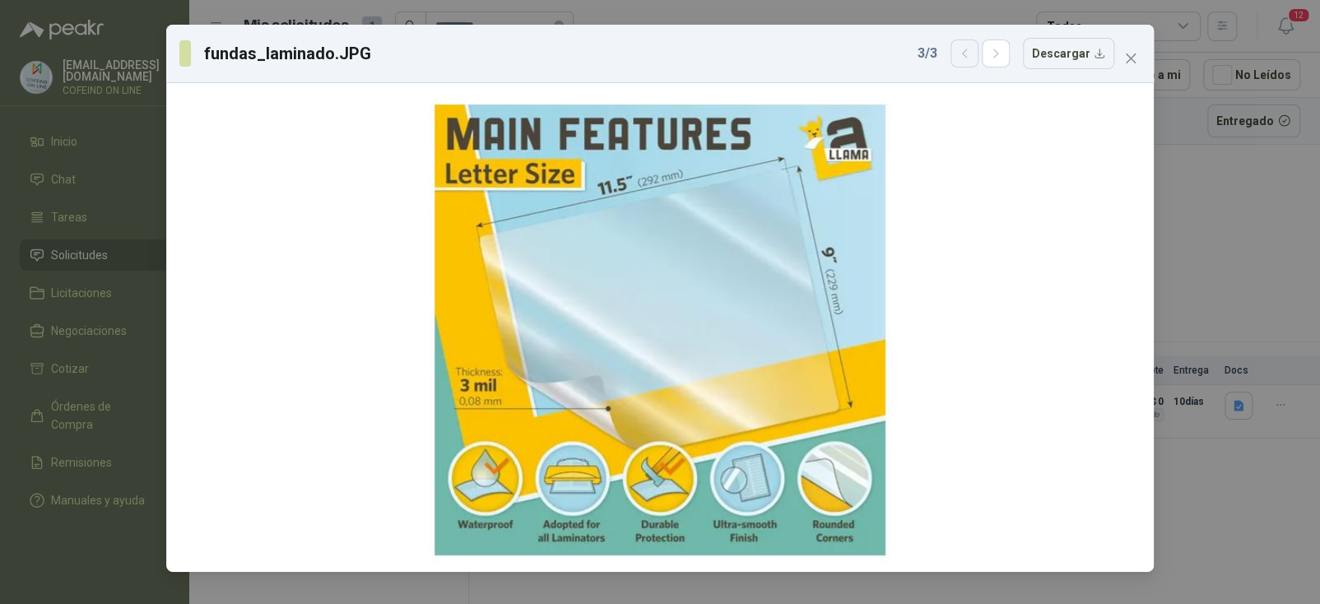
click at [972, 58] on icon "button" at bounding box center [965, 54] width 14 height 14
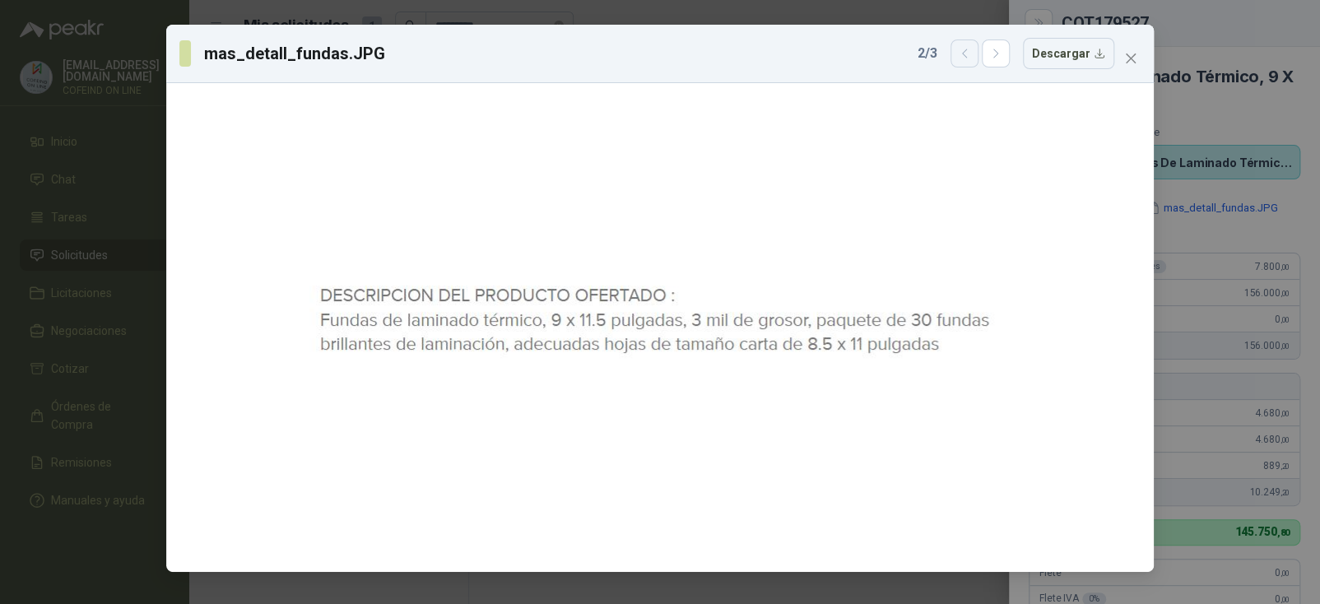
scroll to position [465, 0]
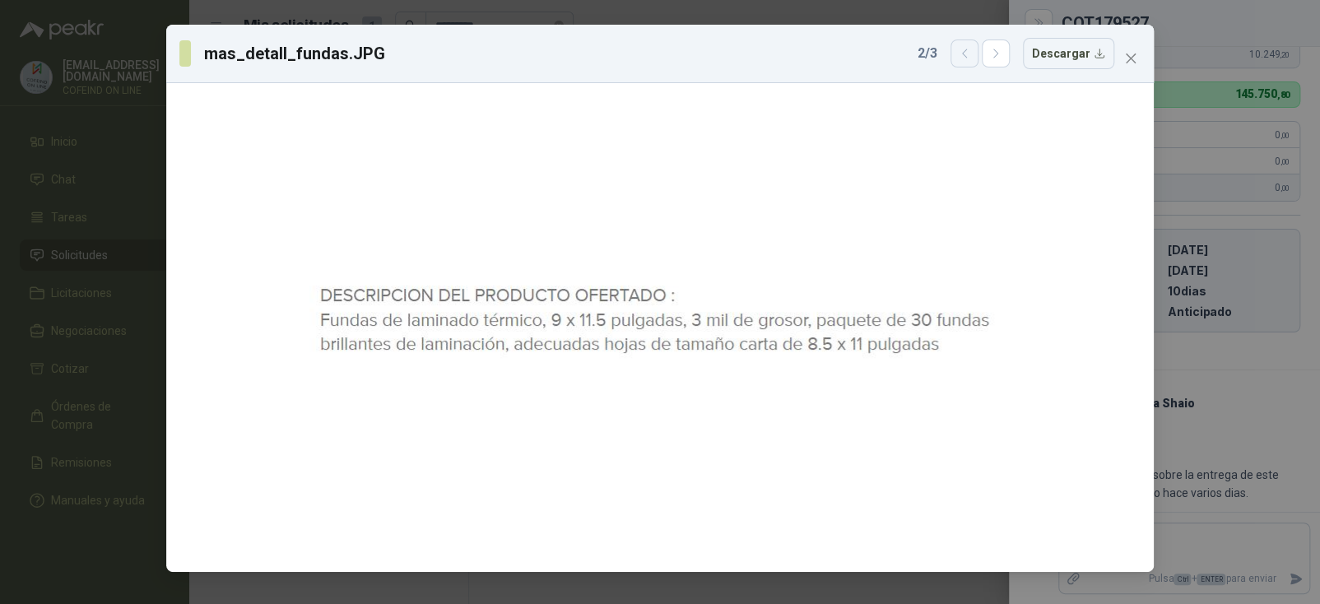
click at [972, 58] on icon "button" at bounding box center [965, 54] width 14 height 14
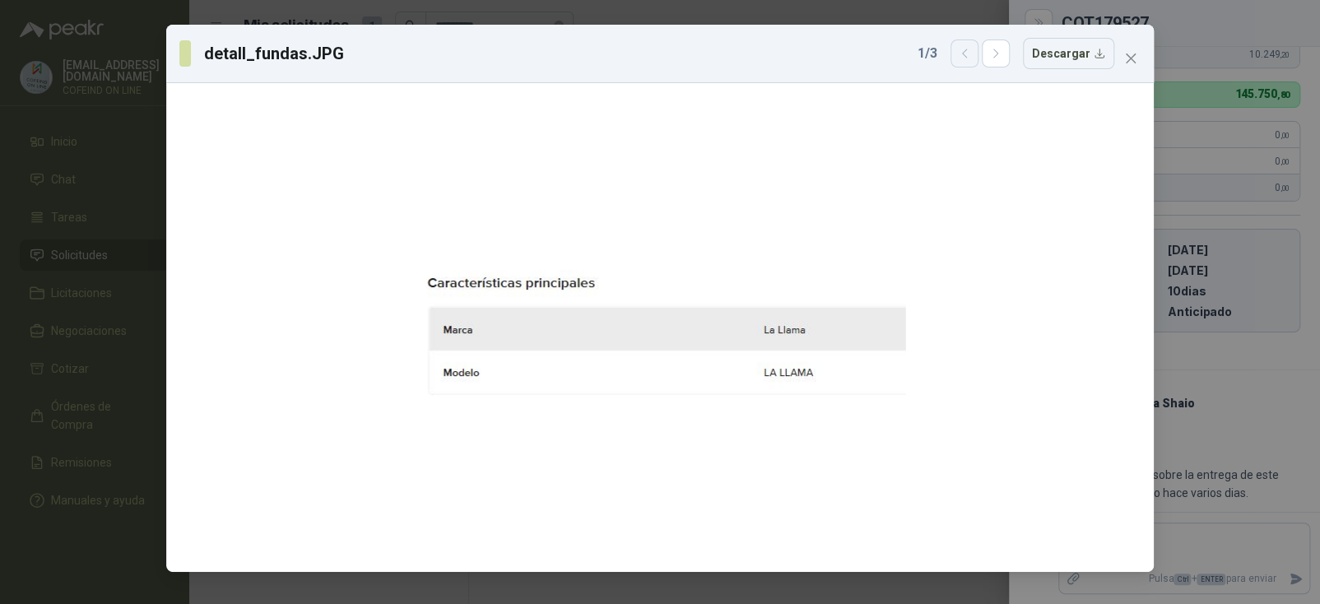
click at [972, 58] on icon "button" at bounding box center [965, 54] width 14 height 14
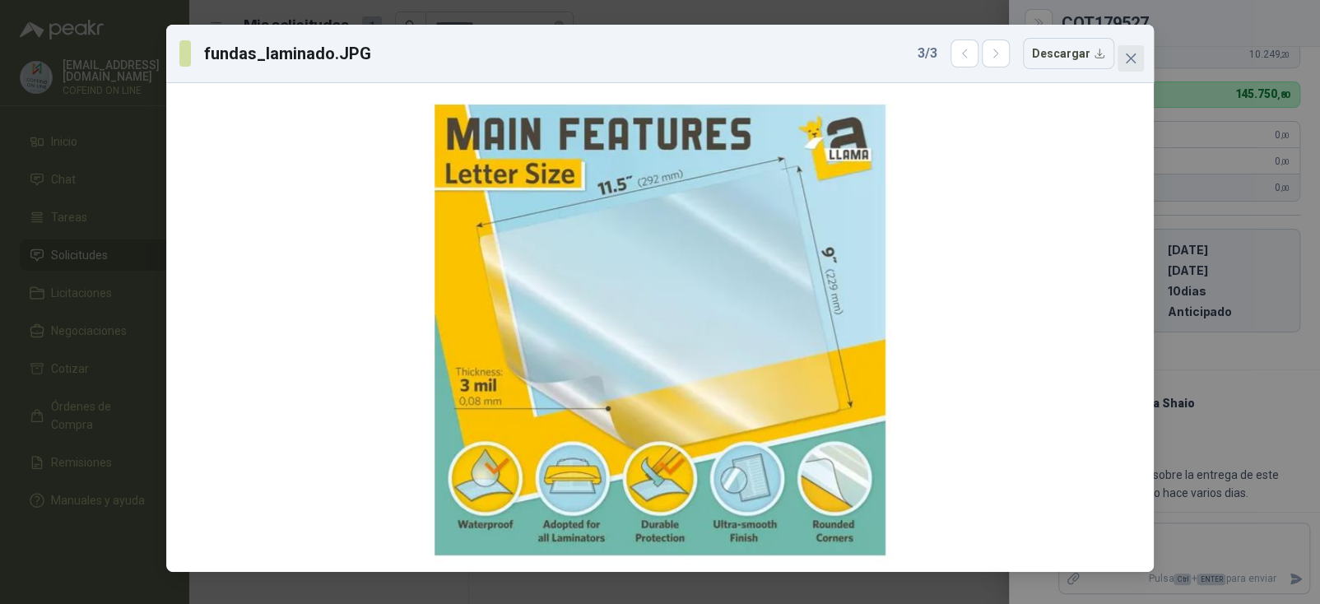
drag, startPoint x: 1126, startPoint y: 58, endPoint x: 1113, endPoint y: 44, distance: 19.2
click at [1126, 57] on icon "close" at bounding box center [1130, 58] width 13 height 13
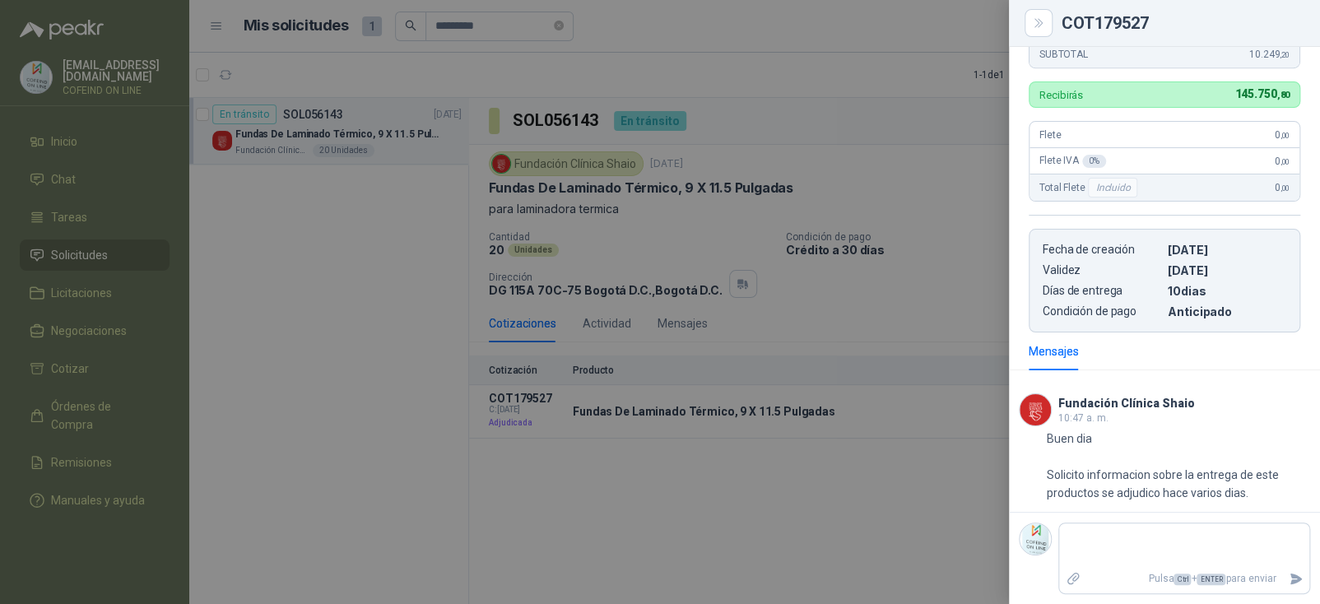
drag, startPoint x: 639, startPoint y: 521, endPoint x: 698, endPoint y: 477, distance: 72.9
click at [641, 518] on div at bounding box center [660, 302] width 1320 height 604
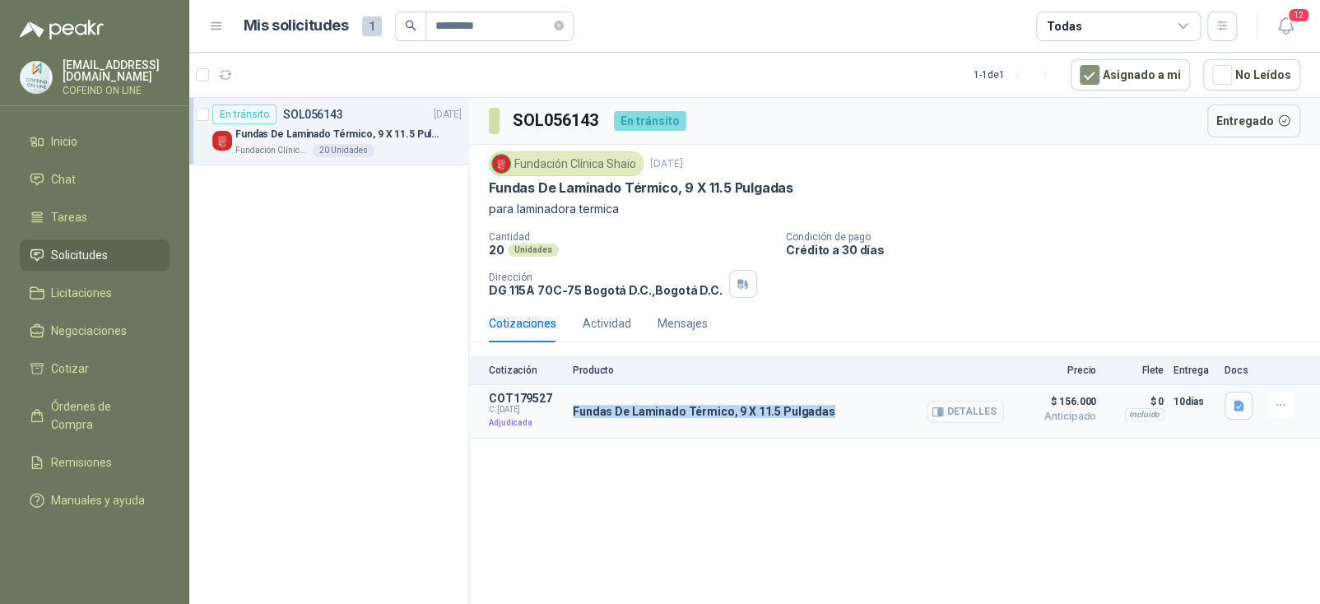
drag, startPoint x: 823, startPoint y: 414, endPoint x: 574, endPoint y: 416, distance: 249.3
click at [574, 416] on div "Fundas De Laminado Térmico, 9 X 11.5 Pulgadas Detalles" at bounding box center [788, 411] width 431 height 39
copy p "Fundas De Laminado Térmico, 9 X 11.5 Pulgadas"
